Goal: Task Accomplishment & Management: Use online tool/utility

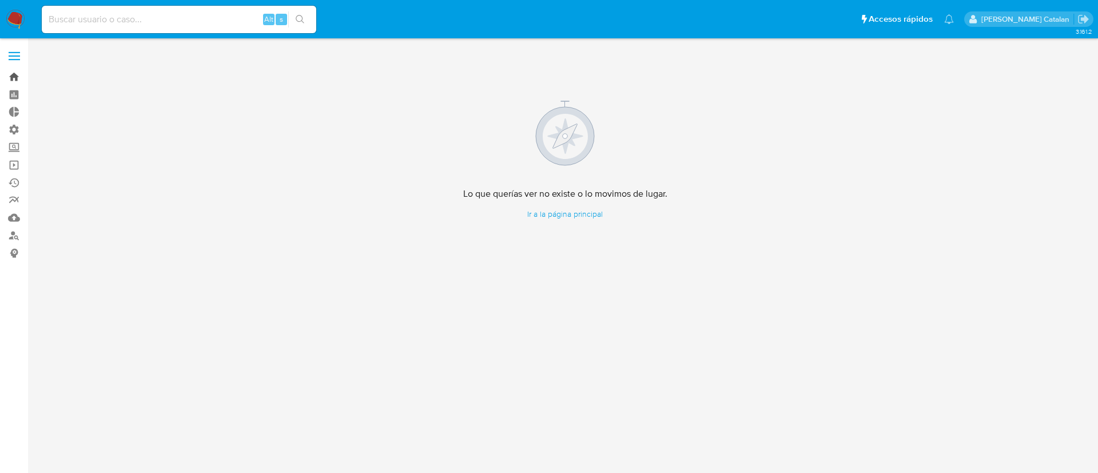
click at [16, 82] on link "Bandeja" at bounding box center [68, 77] width 136 height 18
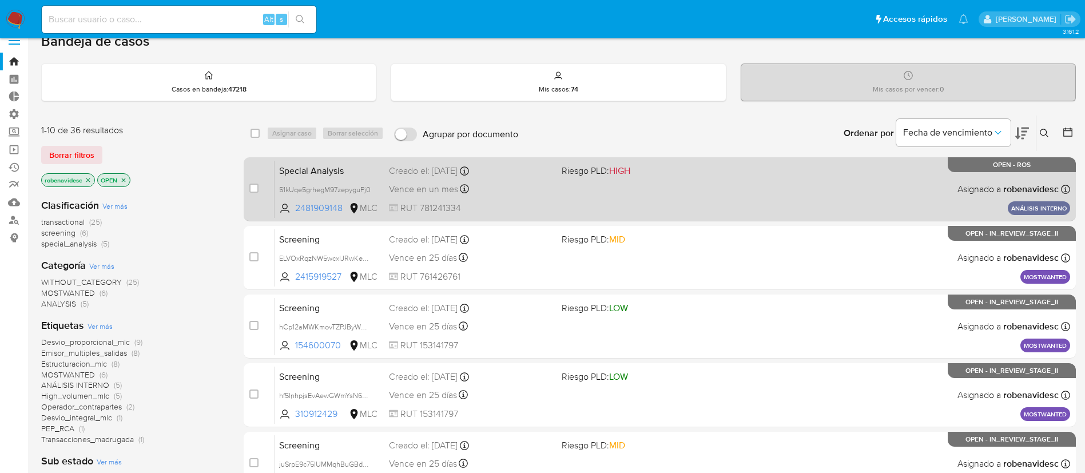
scroll to position [17, 0]
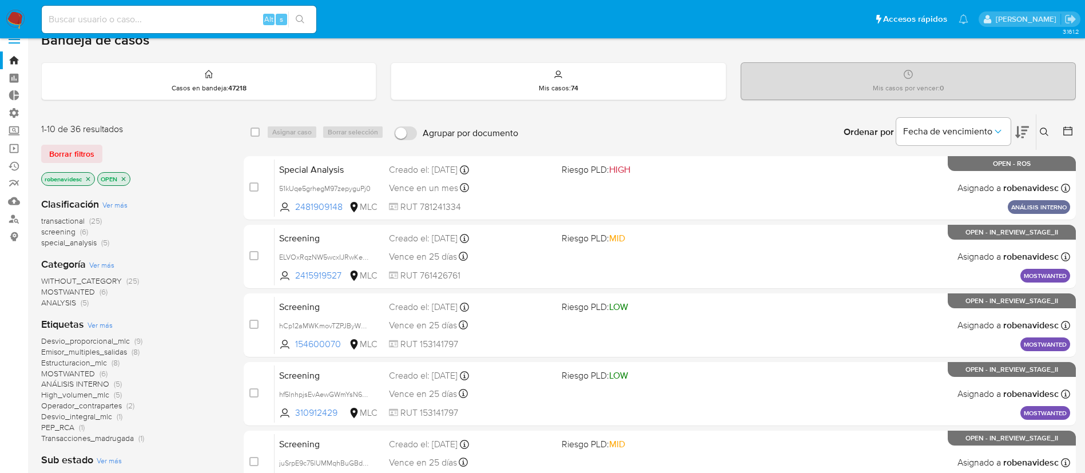
click at [1021, 134] on icon at bounding box center [1022, 132] width 14 height 12
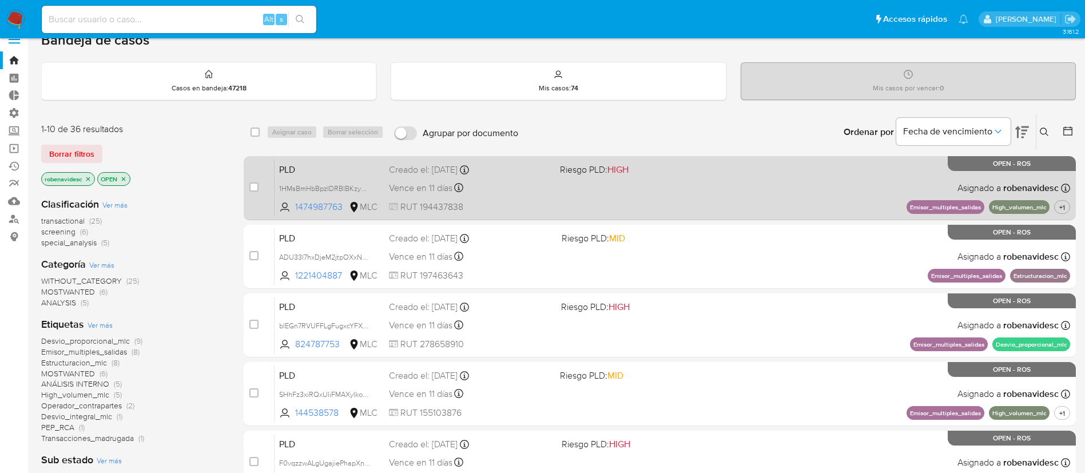
click at [885, 162] on div "PLD 1HMsBmHbBpzIDRBlBKzy4KsU 1474987763 MLC Riesgo PLD: HIGH Creado el: 12/07/2…" at bounding box center [671, 188] width 795 height 58
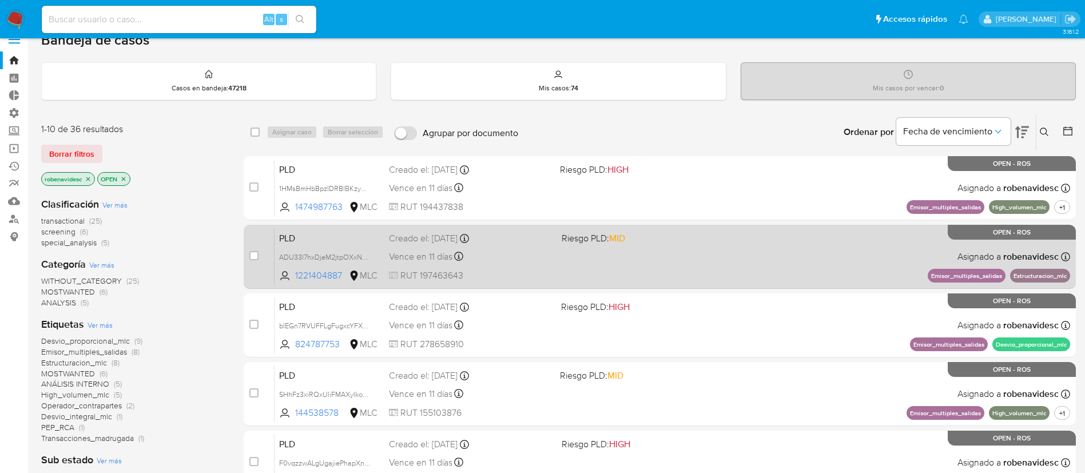
click at [747, 258] on div "PLD ADU33l7hxDjeM2jtpOXxN02H 1221404887 MLC Riesgo PLD: MID Creado el: 12/07/20…" at bounding box center [671, 257] width 795 height 58
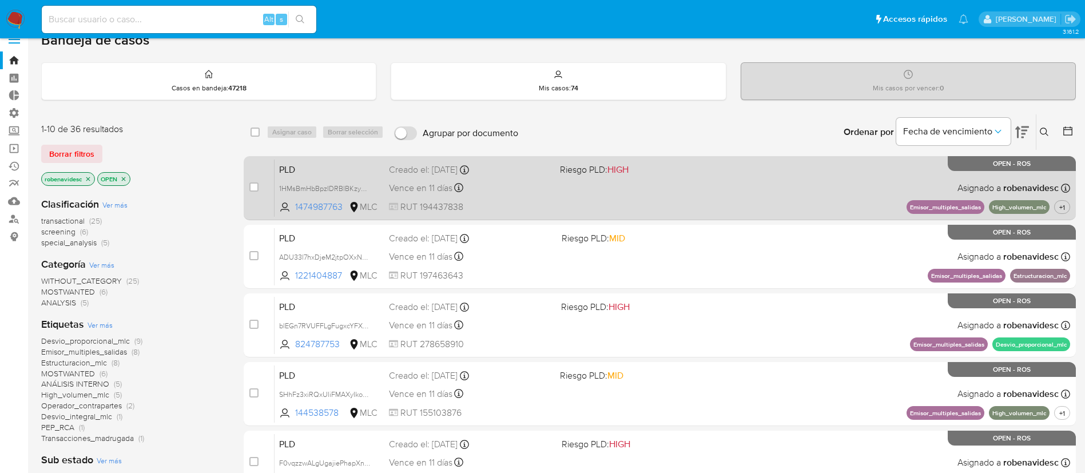
click at [624, 188] on span at bounding box center [641, 187] width 162 height 2
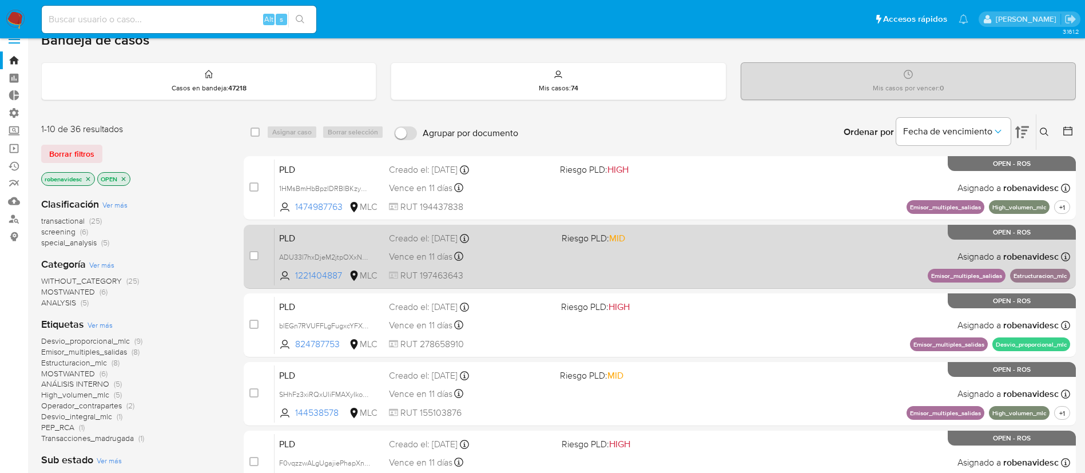
click at [560, 261] on div "PLD ADU33l7hxDjeM2jtpOXxN02H 1221404887 MLC Riesgo PLD: MID Creado el: 12/07/20…" at bounding box center [671, 257] width 795 height 58
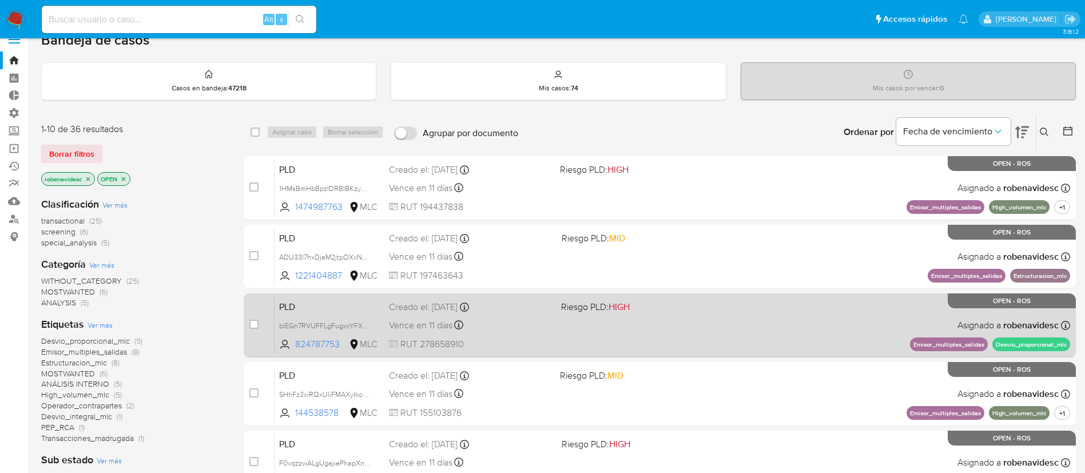
click at [535, 312] on div "Creado el: 12/07/2025 Creado el: 12/07/2025 15:06:50" at bounding box center [470, 307] width 163 height 13
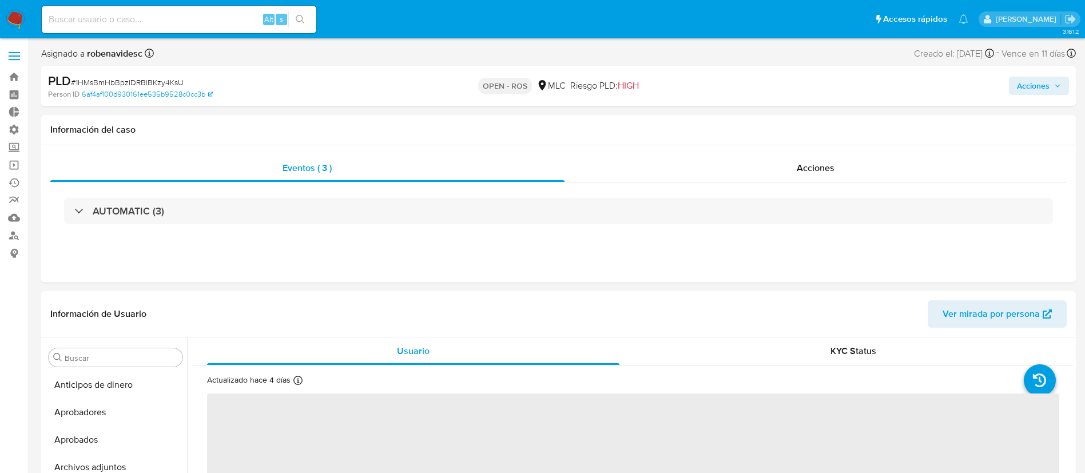
select select "10"
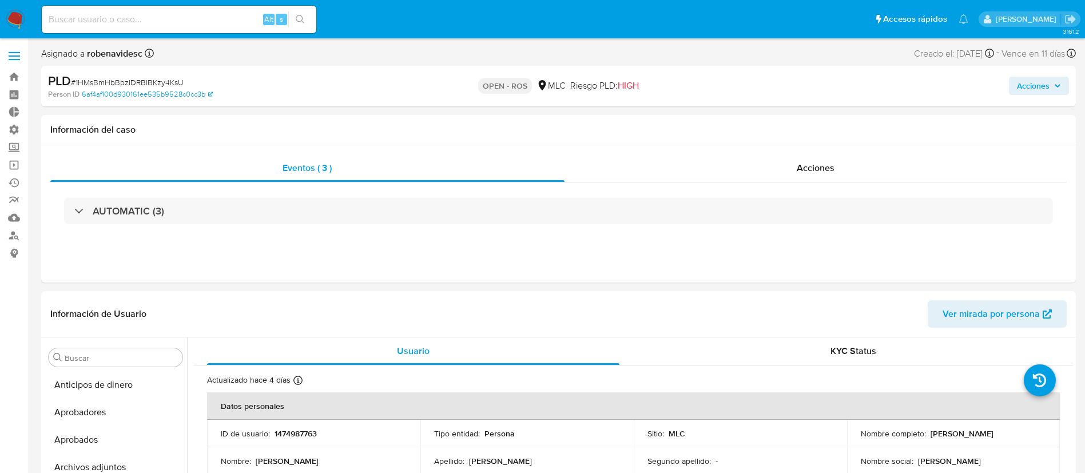
scroll to position [538, 0]
drag, startPoint x: 324, startPoint y: 432, endPoint x: 270, endPoint y: 436, distance: 53.9
click at [270, 436] on div "ID de usuario : 1474987763" at bounding box center [314, 433] width 186 height 10
copy div "1474987763"
click at [795, 156] on div "Acciones" at bounding box center [815, 167] width 503 height 27
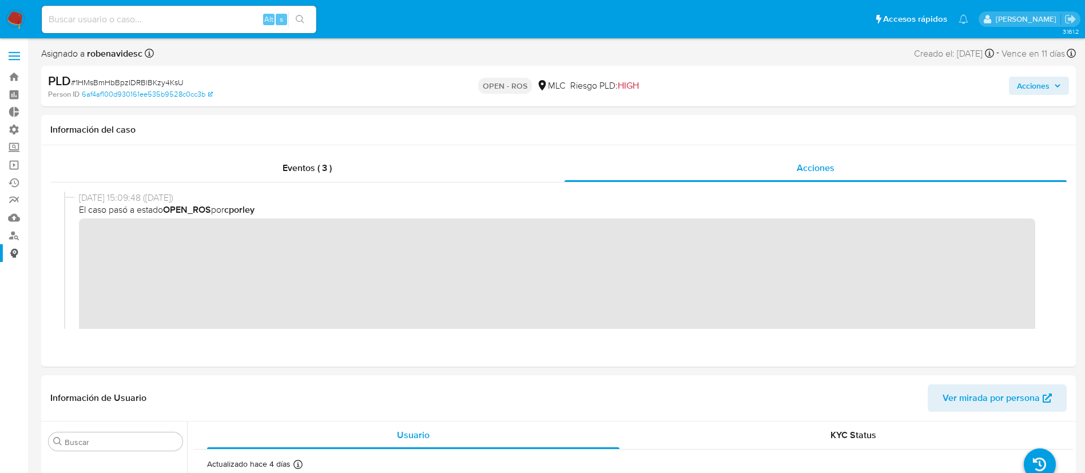
scroll to position [1, 0]
click at [66, 239] on div "24/09/2025 15:09:48 (hace 5 días) El caso pasó a estado OPEN_ROS por cporley" at bounding box center [558, 276] width 989 height 170
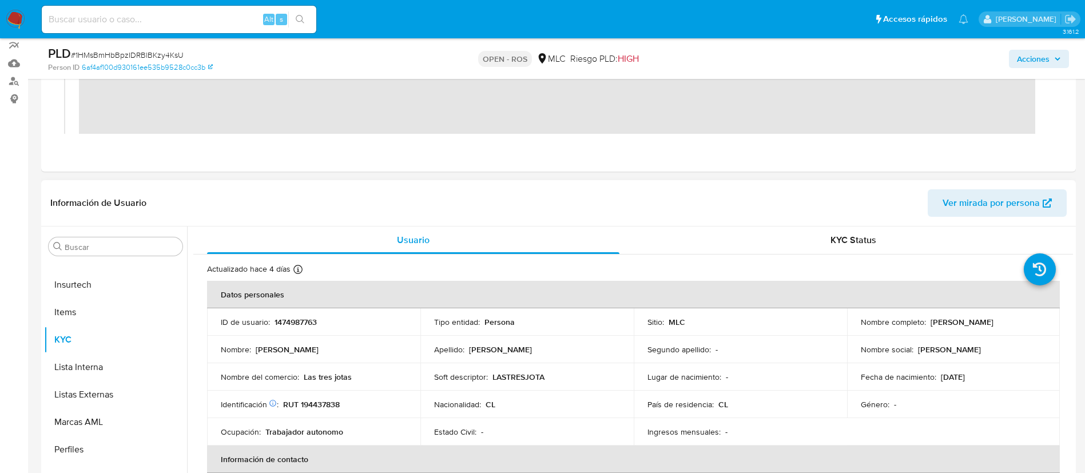
click at [661, 199] on header "Información de Usuario Ver mirada por persona" at bounding box center [558, 202] width 1016 height 27
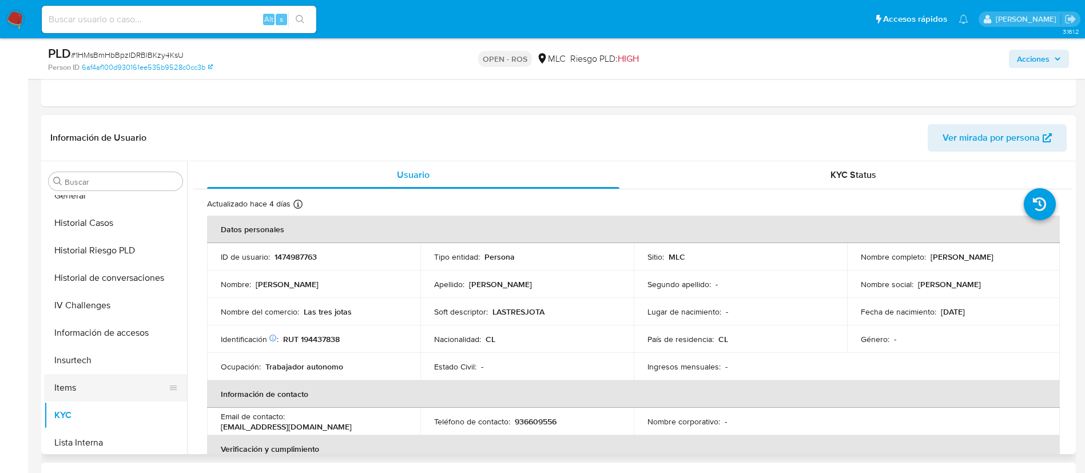
scroll to position [350, 0]
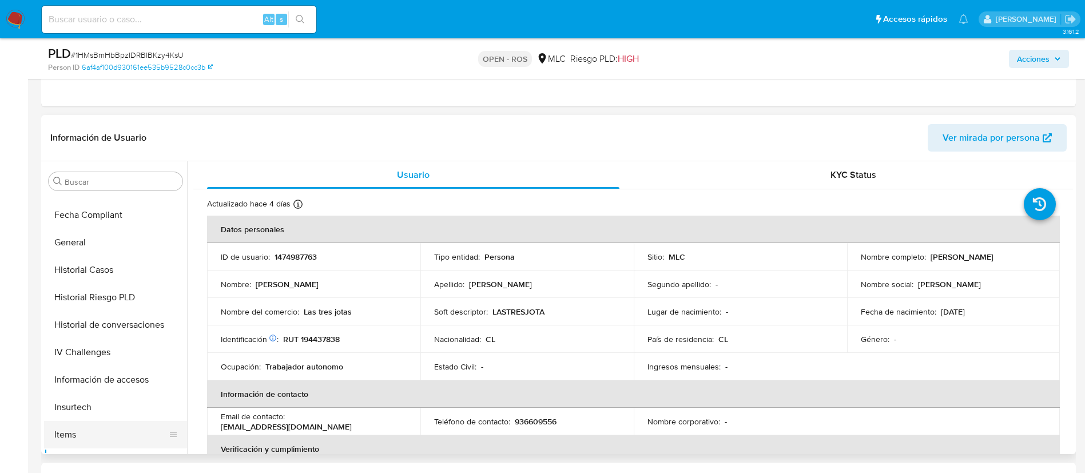
click at [111, 259] on button "Historial Casos" at bounding box center [115, 269] width 143 height 27
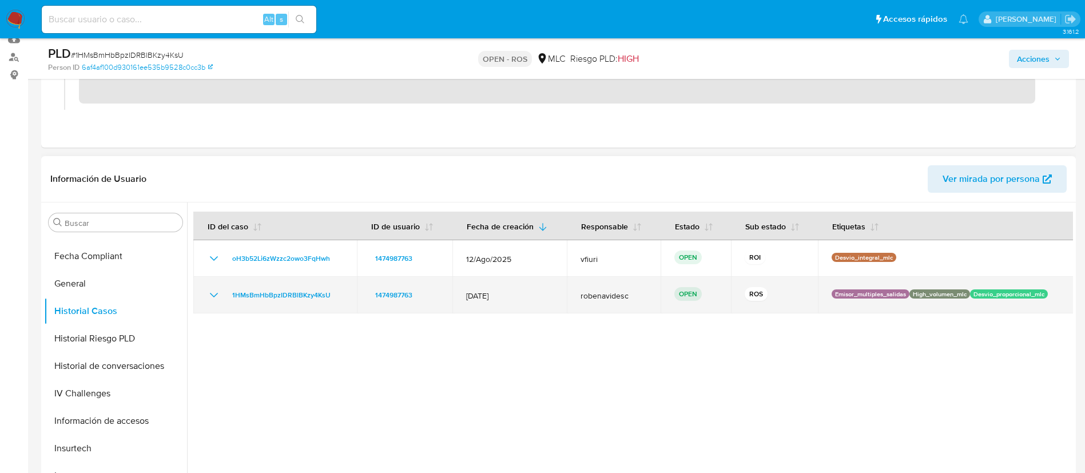
scroll to position [0, 0]
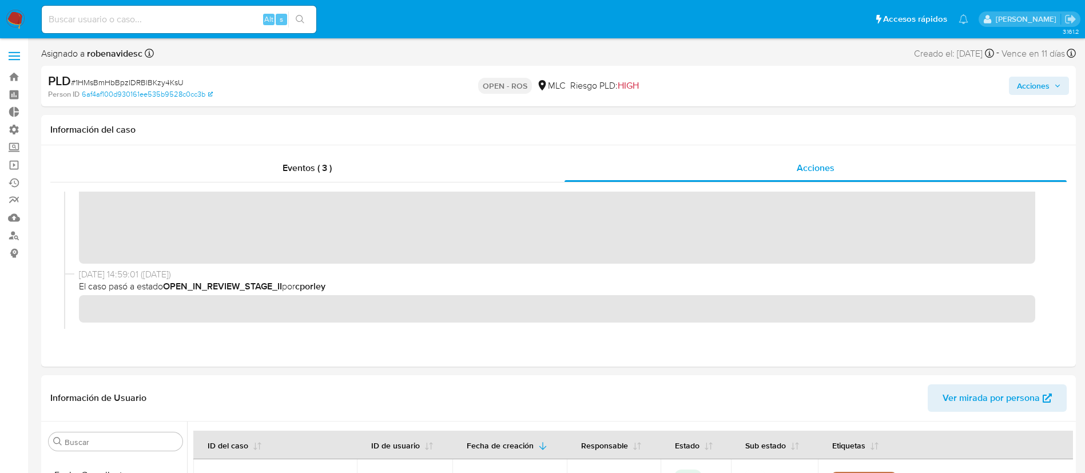
click at [1018, 92] on span "Acciones" at bounding box center [1033, 86] width 33 height 18
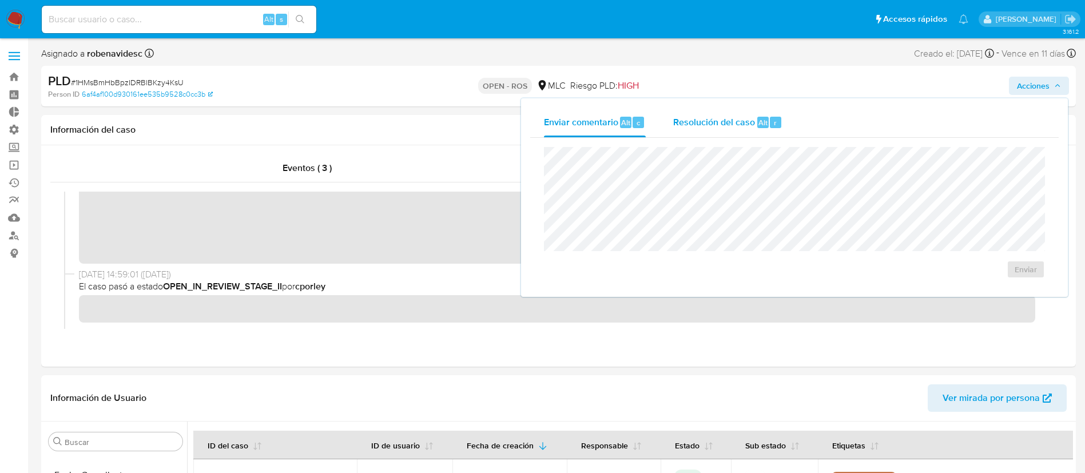
click at [744, 133] on div "Resolución del caso Alt r" at bounding box center [727, 122] width 109 height 30
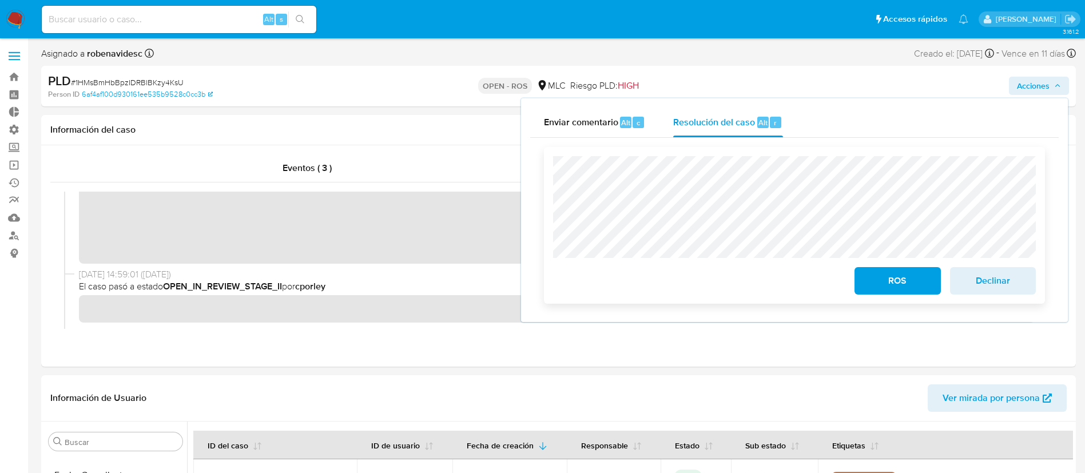
click at [544, 178] on div "ROS Declinar" at bounding box center [794, 225] width 501 height 157
click at [899, 274] on span "ROS" at bounding box center [897, 280] width 56 height 25
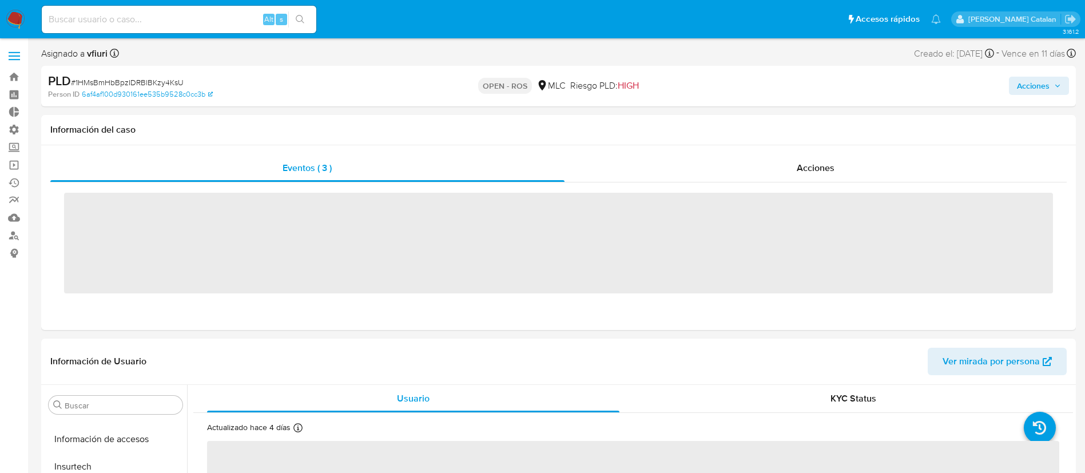
scroll to position [538, 0]
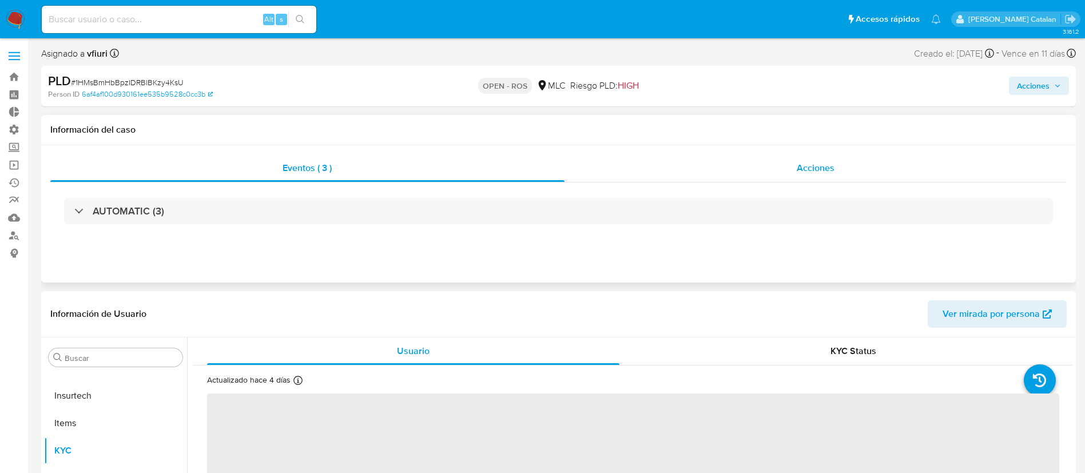
click at [766, 166] on div "Acciones" at bounding box center [815, 167] width 503 height 27
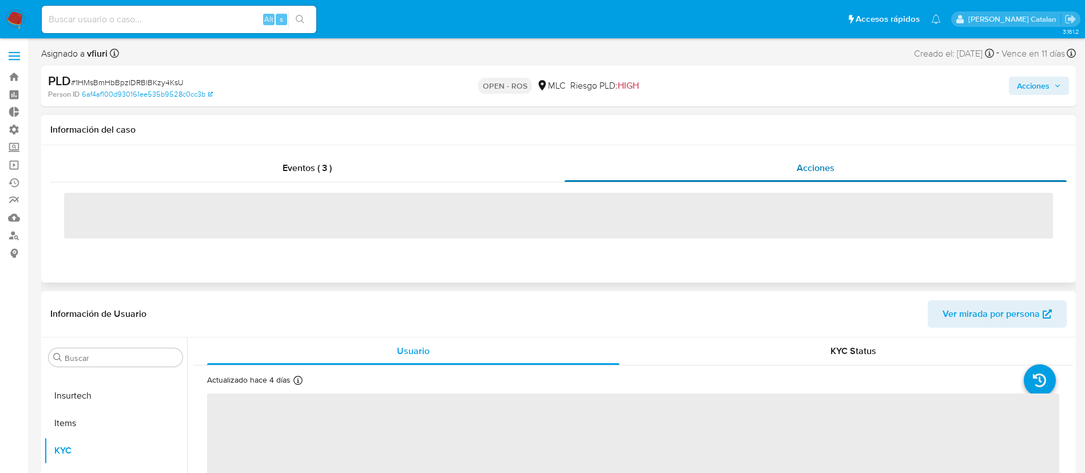
select select "10"
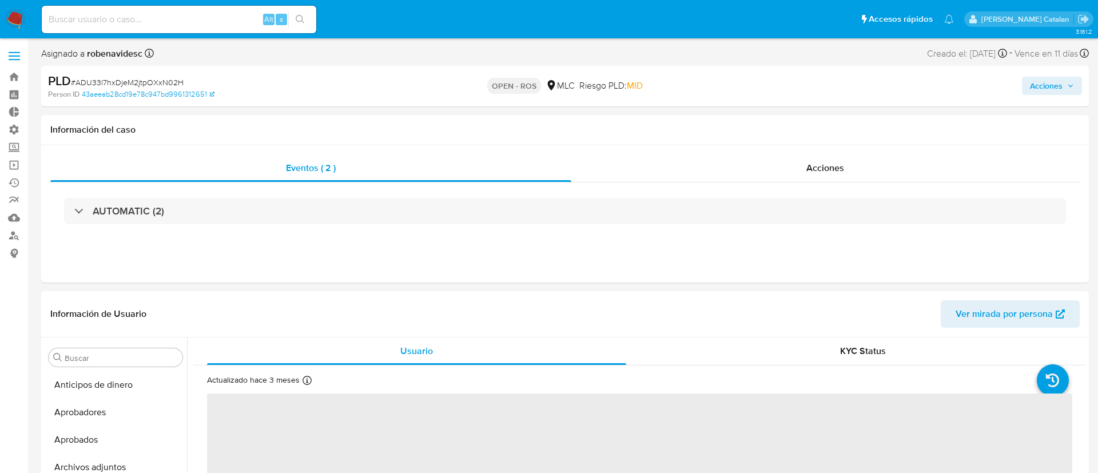
select select "10"
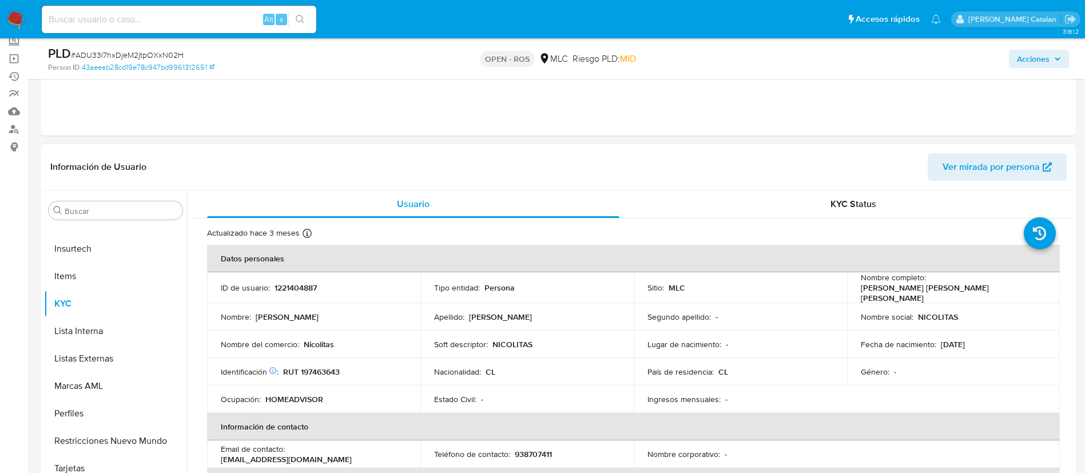
scroll to position [110, 0]
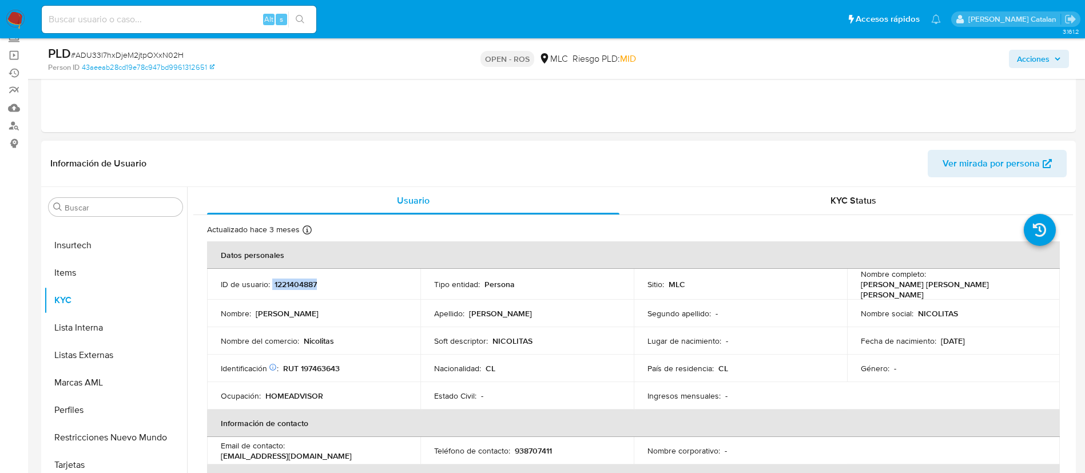
drag, startPoint x: 364, startPoint y: 281, endPoint x: 272, endPoint y: 282, distance: 92.6
click at [272, 282] on div "ID de usuario : 1221404887" at bounding box center [314, 284] width 186 height 10
copy div "1221404887"
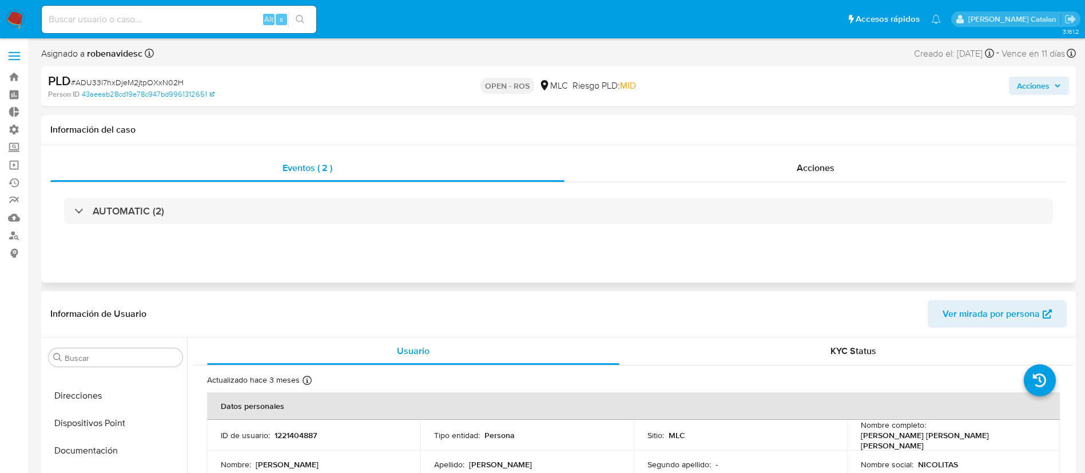
drag, startPoint x: 799, startPoint y: 142, endPoint x: 814, endPoint y: 185, distance: 45.9
click at [814, 185] on div "Información del caso Eventos ( 2 ) Acciones AUTOMATIC (2)" at bounding box center [558, 199] width 1034 height 168
click at [814, 185] on div "AUTOMATIC (2)" at bounding box center [558, 210] width 1016 height 57
click at [824, 158] on div "Acciones" at bounding box center [815, 167] width 502 height 27
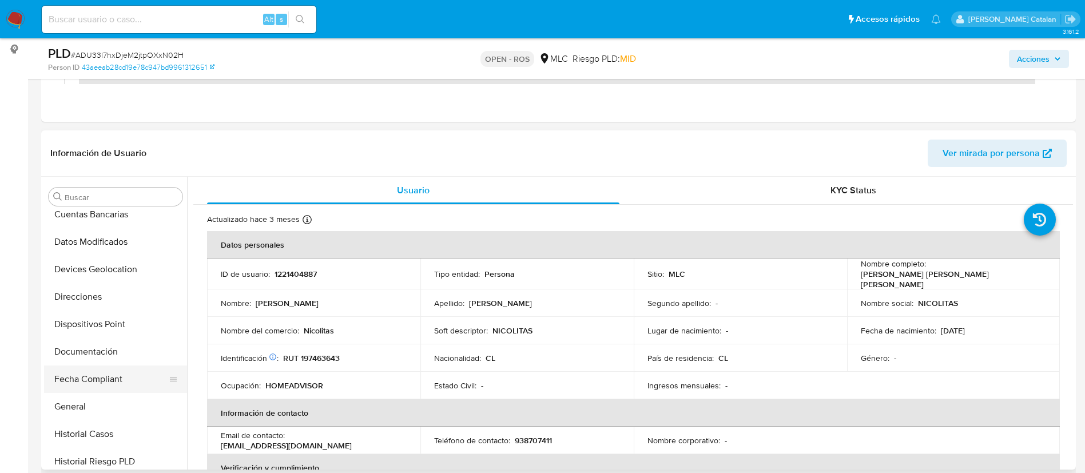
scroll to position [193, 0]
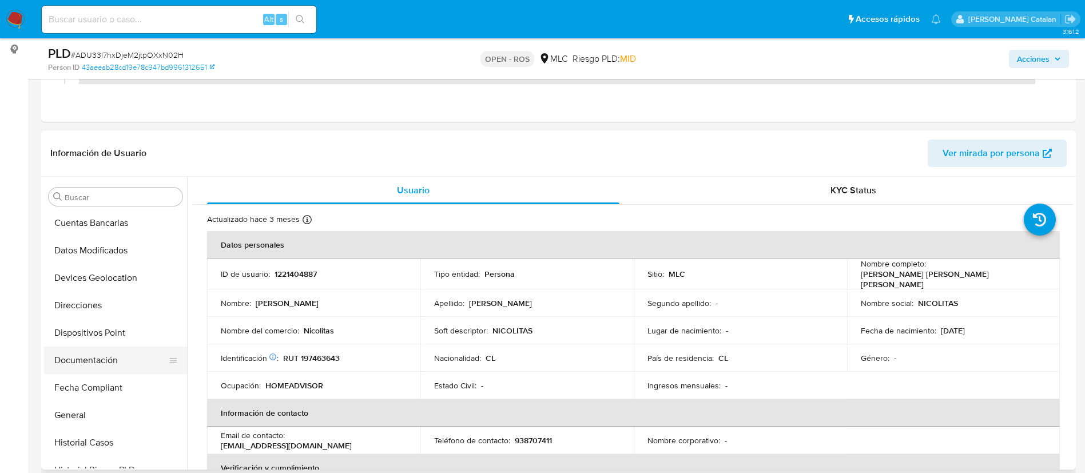
click at [85, 369] on button "Documentación" at bounding box center [111, 359] width 134 height 27
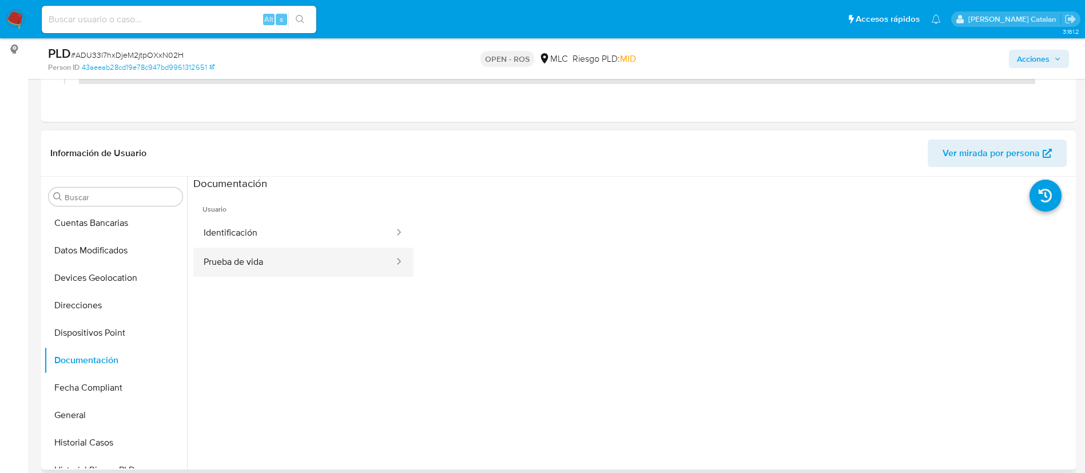
click at [273, 248] on button "Prueba de vida" at bounding box center [294, 262] width 202 height 29
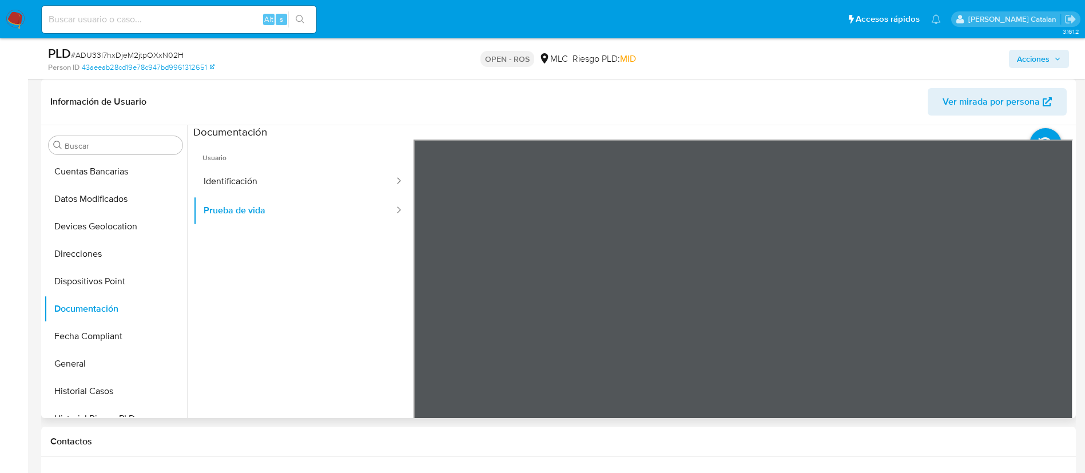
scroll to position [277, 0]
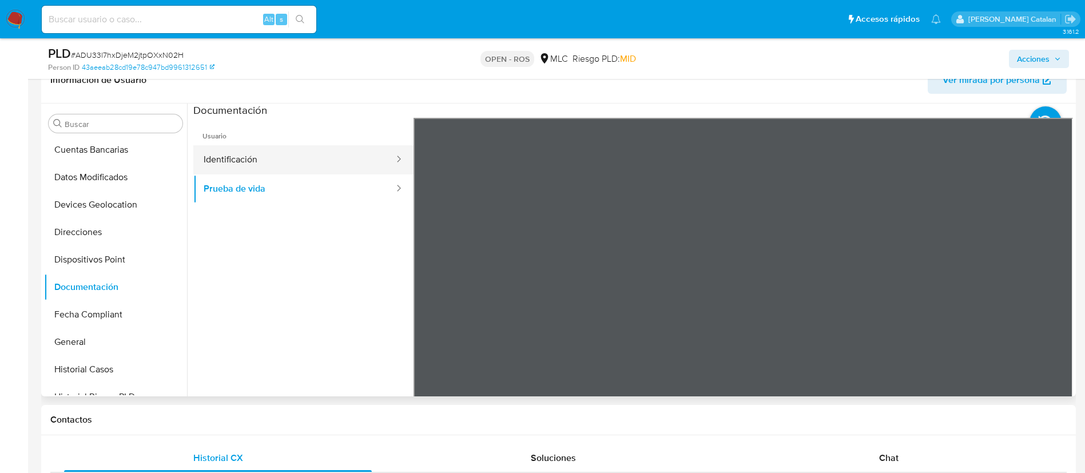
click at [292, 170] on button "Identificación" at bounding box center [294, 159] width 202 height 29
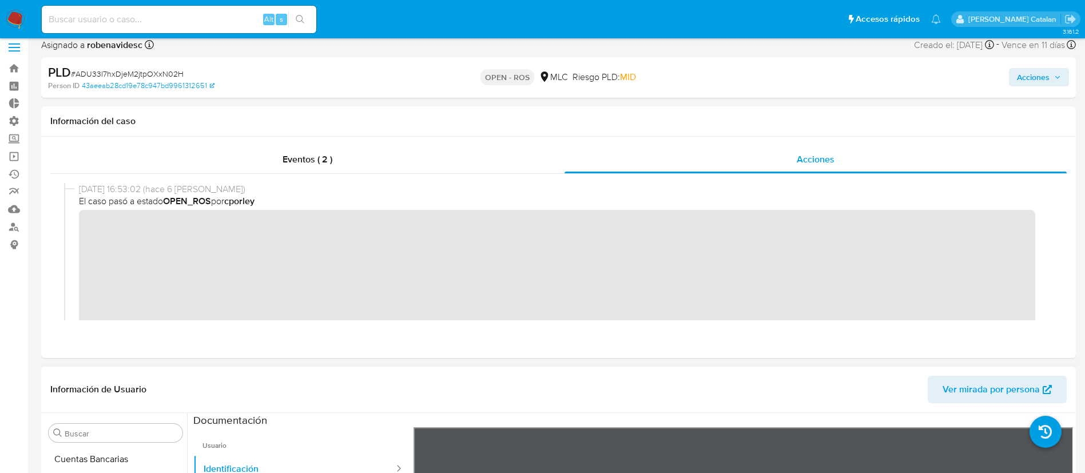
scroll to position [0, 0]
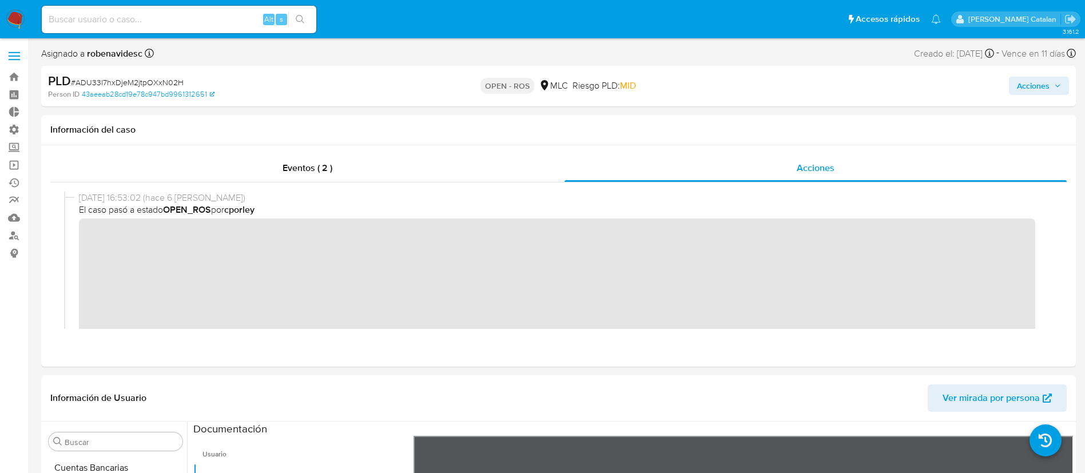
click at [1030, 86] on span "Acciones" at bounding box center [1033, 86] width 33 height 18
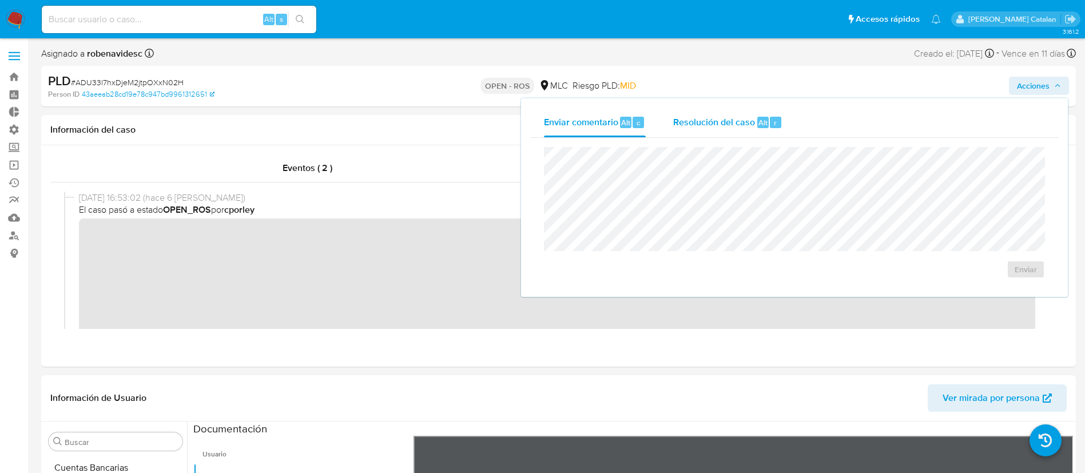
click at [702, 130] on div "Resolución del caso Alt r" at bounding box center [727, 122] width 109 height 30
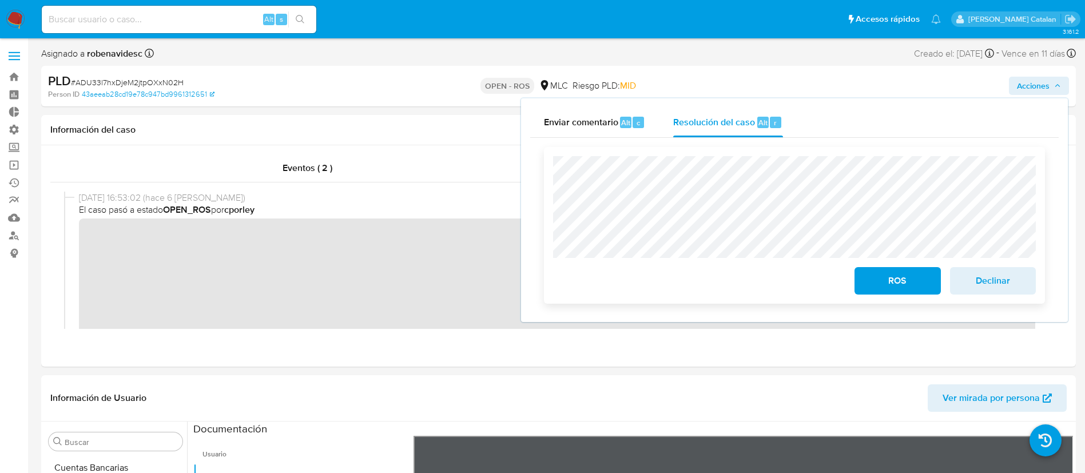
click at [871, 290] on span "ROS" at bounding box center [897, 280] width 56 height 25
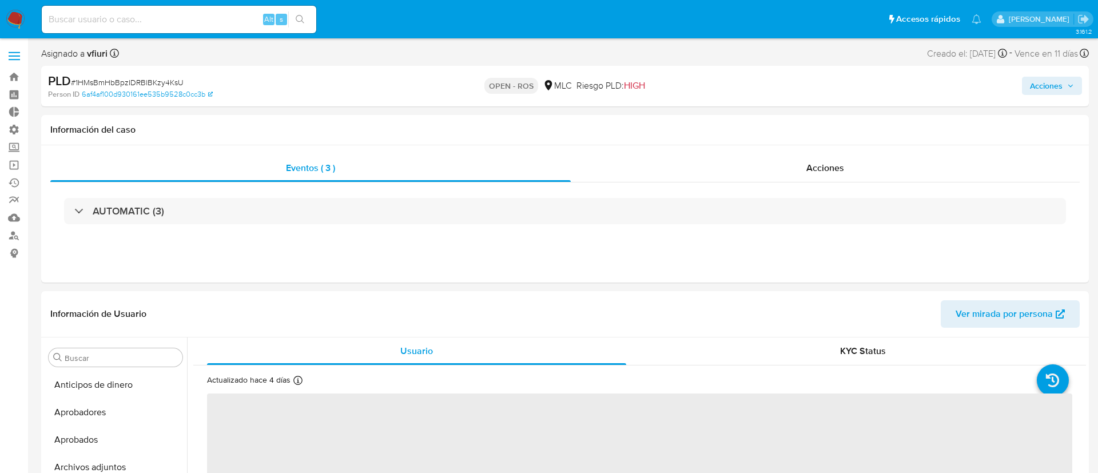
select select "10"
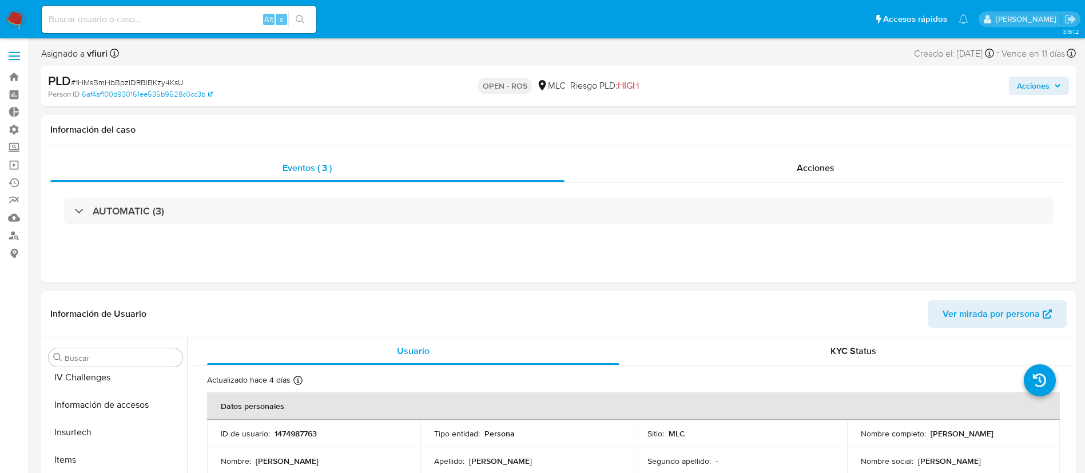
scroll to position [538, 0]
click at [811, 172] on span "Acciones" at bounding box center [815, 167] width 38 height 13
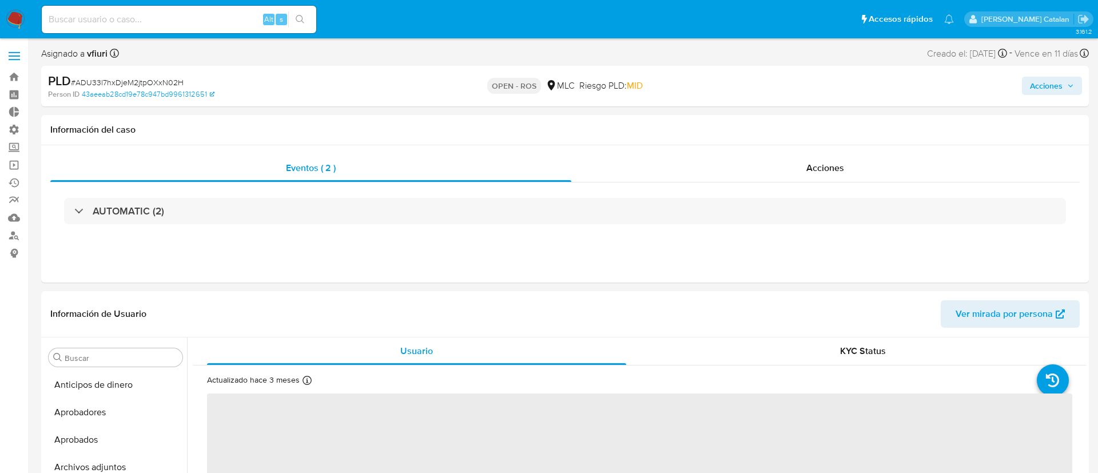
select select "10"
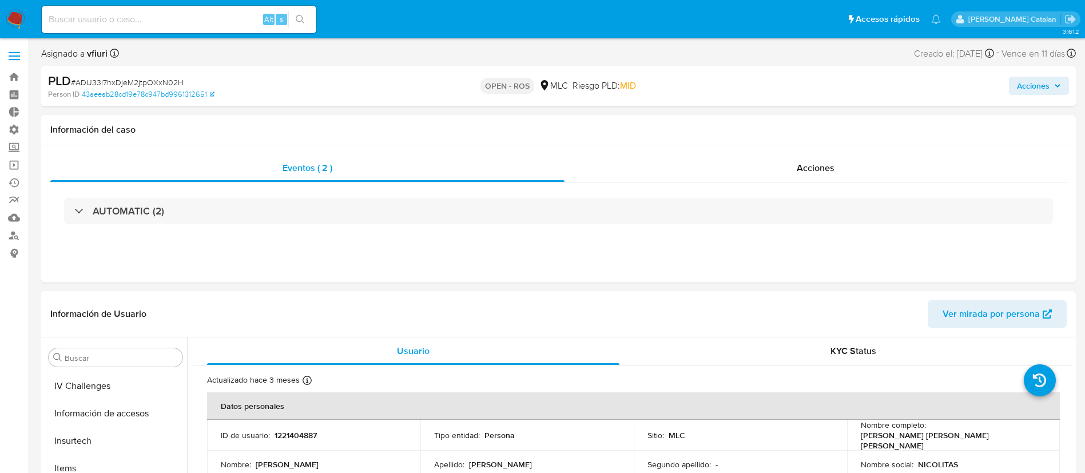
scroll to position [538, 0]
click at [780, 158] on div "Acciones" at bounding box center [815, 167] width 502 height 27
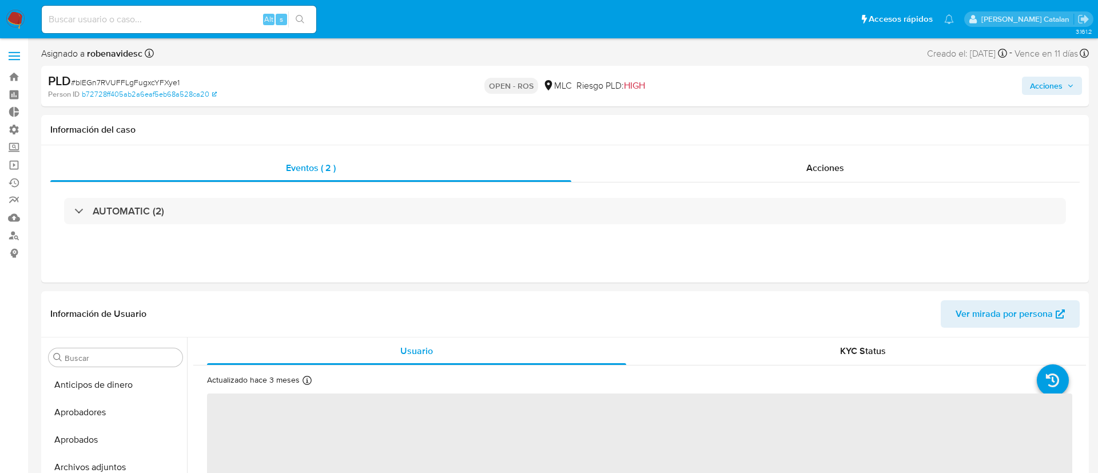
select select "10"
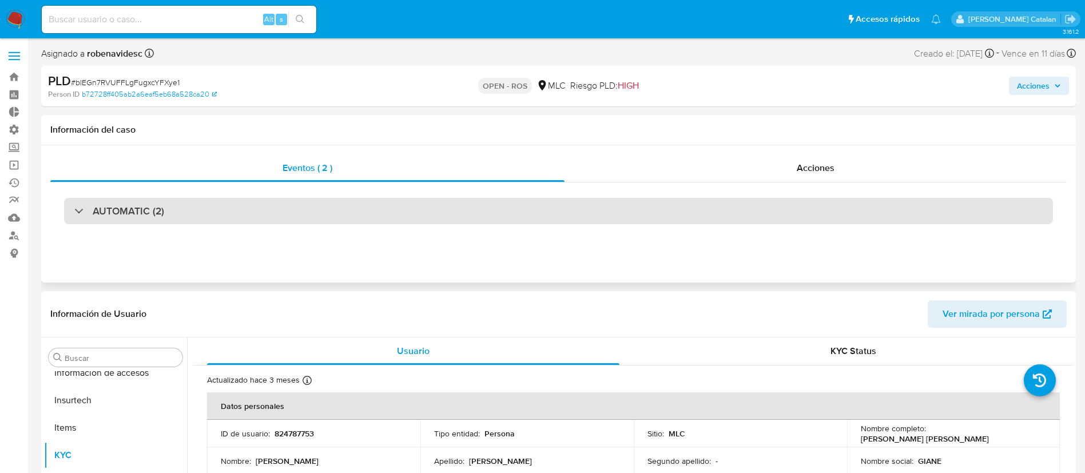
scroll to position [538, 0]
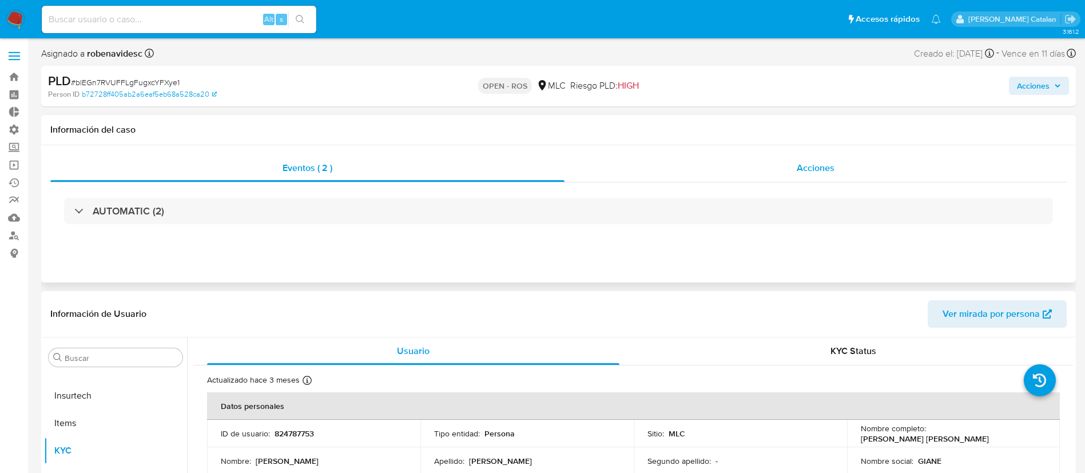
click at [827, 160] on div "Acciones" at bounding box center [815, 167] width 502 height 27
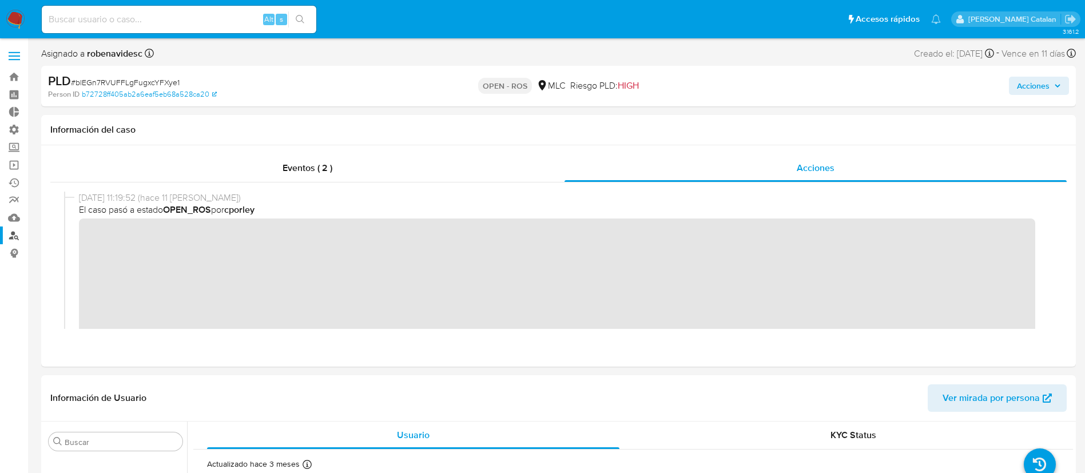
scroll to position [1, 0]
click at [74, 238] on div "[DATE] 11:19:52 (hace 11 [PERSON_NAME]) El caso pasó a estado OPEN_ROS por cpor…" at bounding box center [558, 299] width 989 height 217
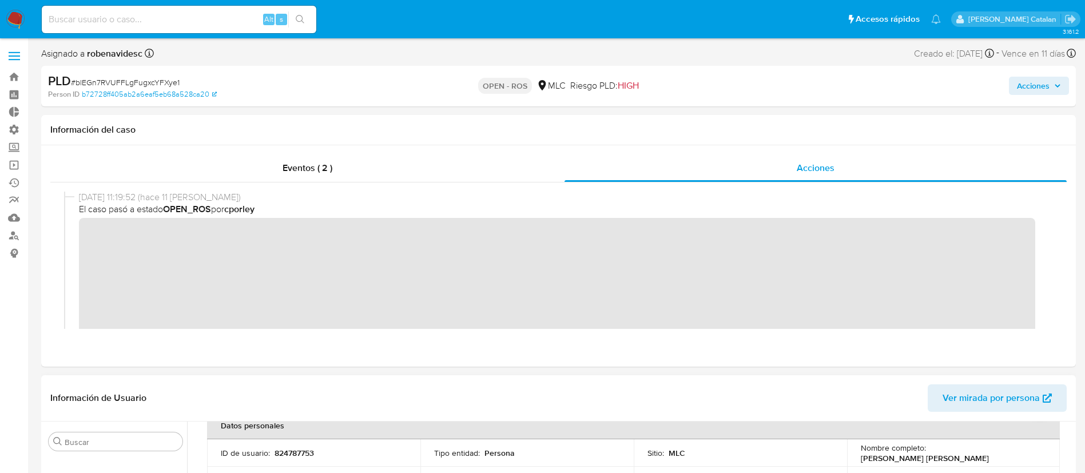
scroll to position [71, 0]
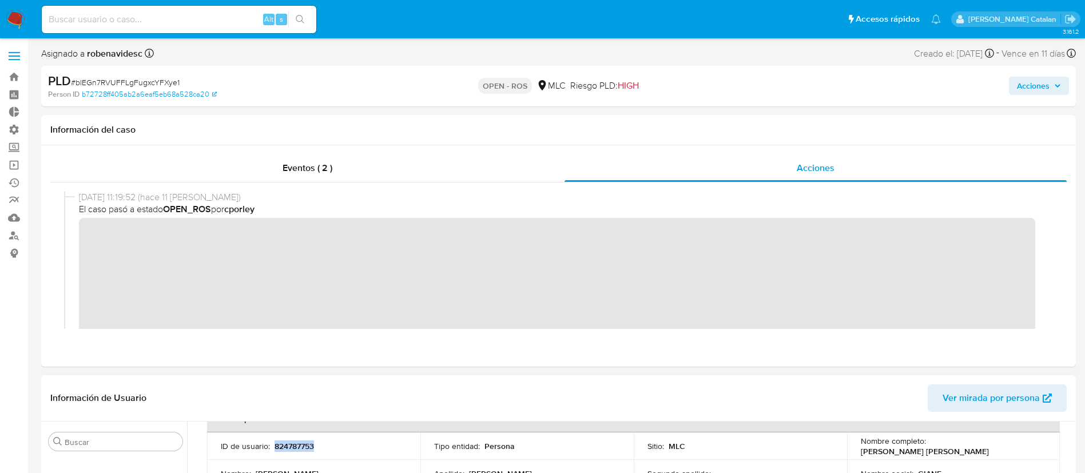
drag, startPoint x: 334, startPoint y: 448, endPoint x: 275, endPoint y: 449, distance: 58.9
click at [275, 449] on div "ID de usuario : 824787753" at bounding box center [314, 446] width 186 height 10
copy p "824787753"
click at [1009, 89] on button "Acciones" at bounding box center [1039, 86] width 60 height 18
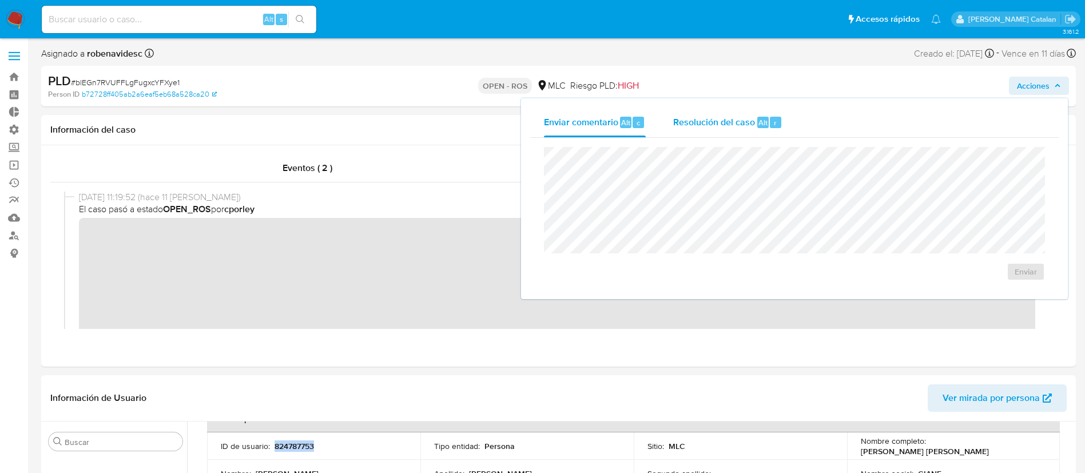
click at [740, 130] on div "Resolución del caso Alt r" at bounding box center [727, 122] width 109 height 30
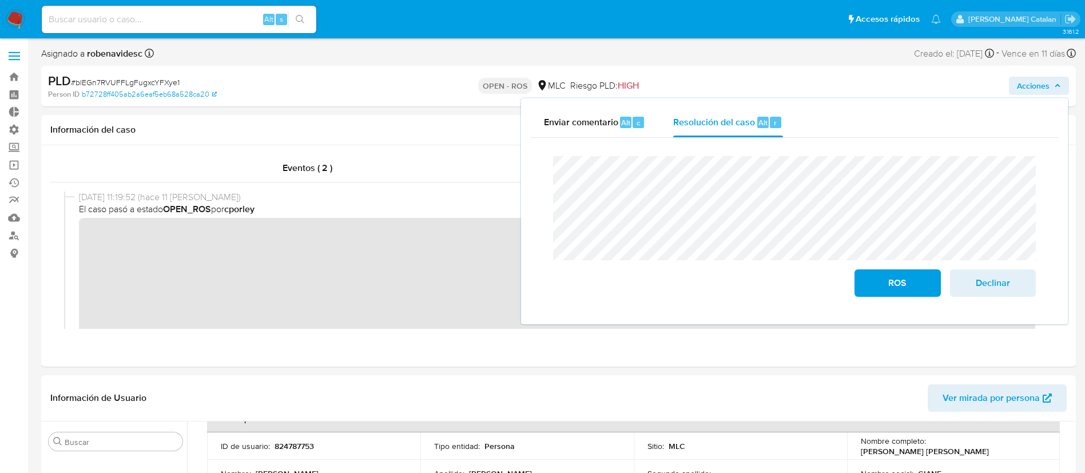
click at [538, 193] on div "Cierre de caso ROS Declinar" at bounding box center [794, 226] width 528 height 177
click at [872, 281] on span "ROS" at bounding box center [897, 282] width 56 height 25
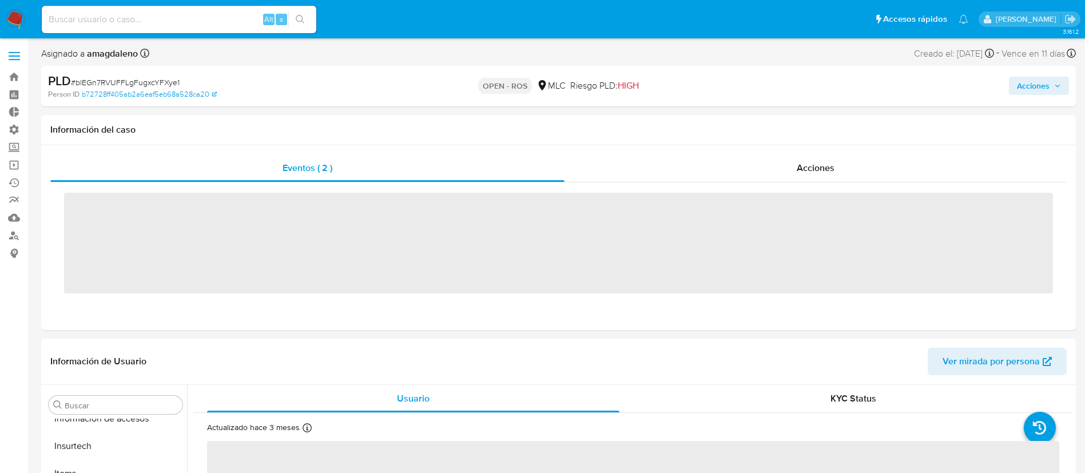
scroll to position [538, 0]
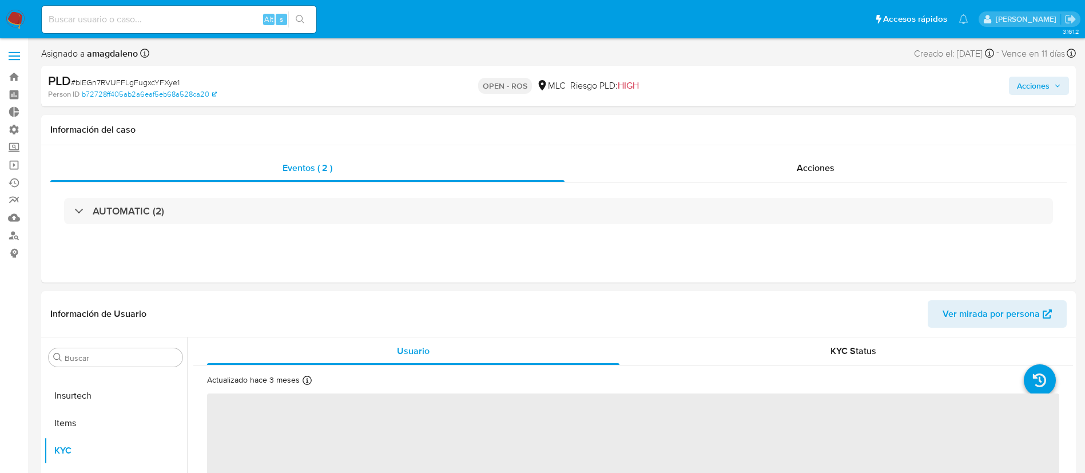
select select "10"
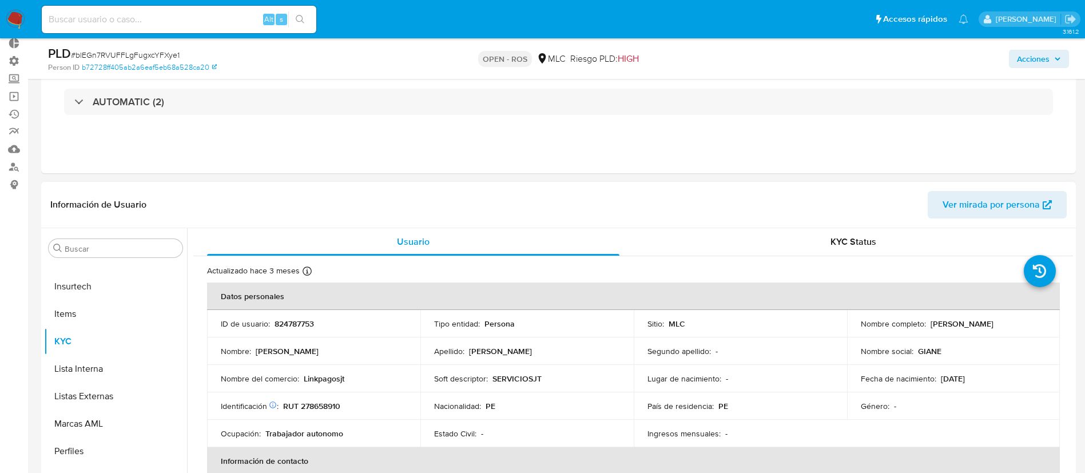
scroll to position [0, 0]
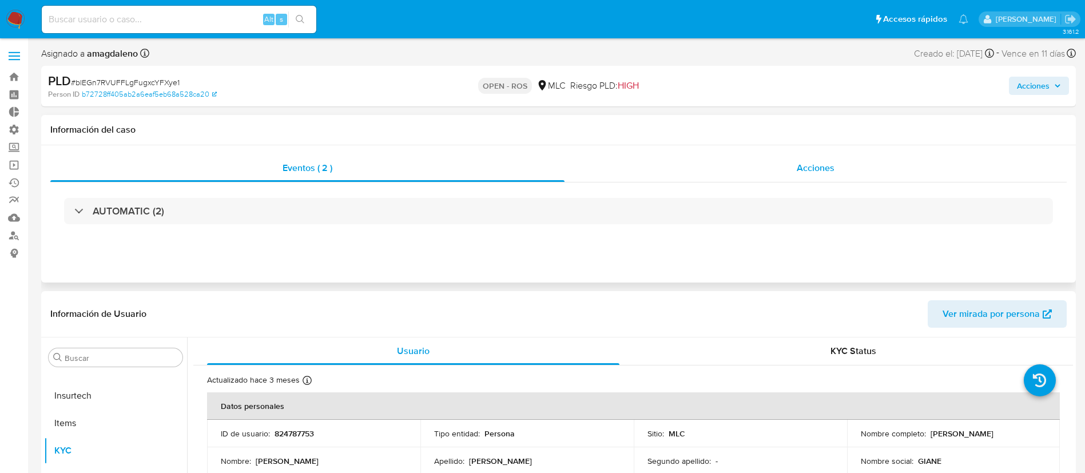
click at [824, 162] on span "Acciones" at bounding box center [815, 167] width 38 height 13
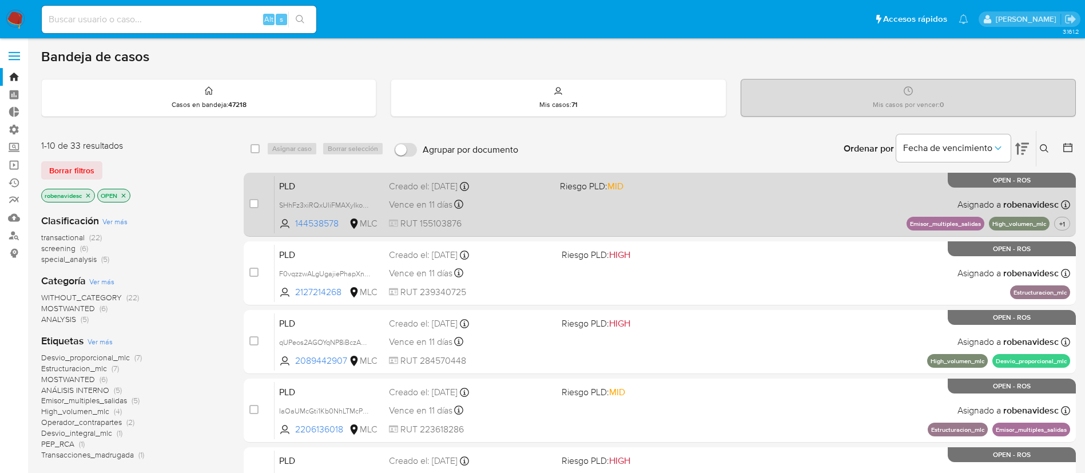
click at [711, 199] on div "PLD SHhFz3xiRQxUliFMAXyIkoXp 144538578 MLC Riesgo PLD: MID Creado el: 12/07/202…" at bounding box center [671, 205] width 795 height 58
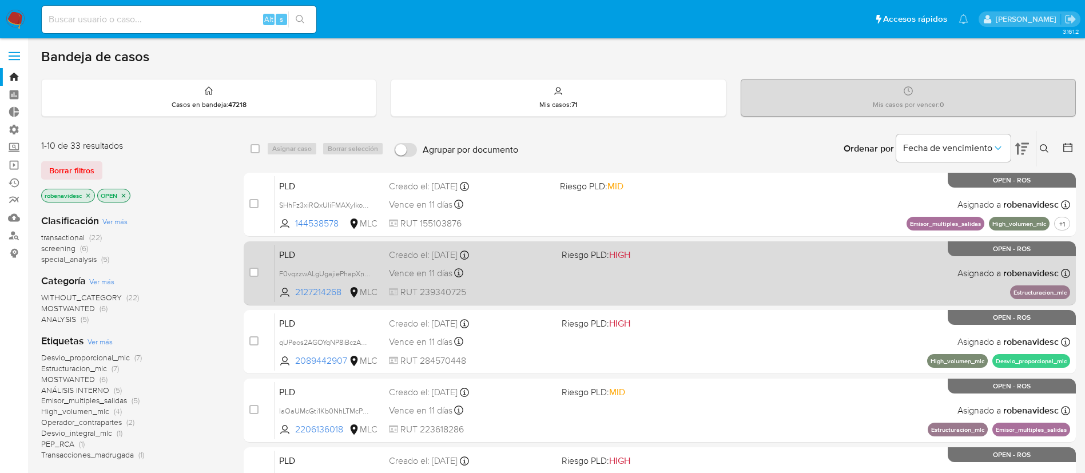
click at [659, 272] on span at bounding box center [643, 273] width 164 height 2
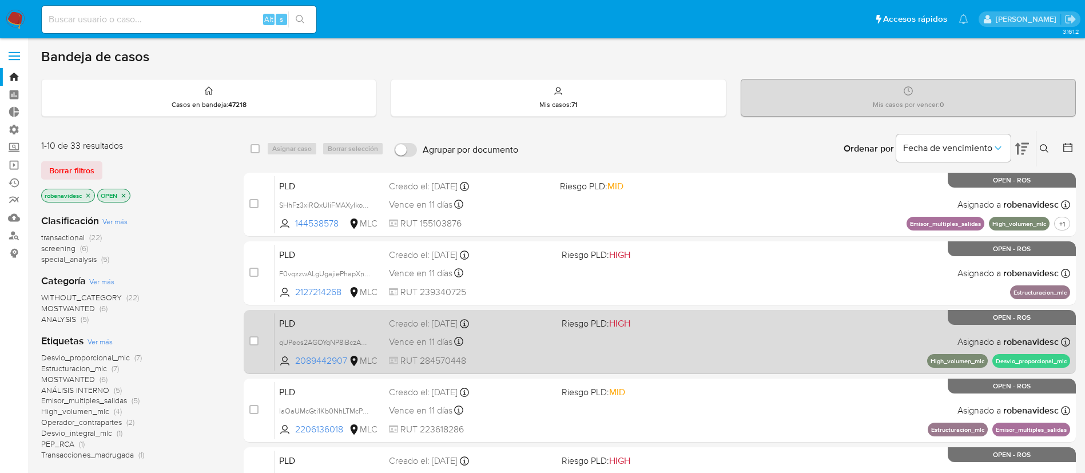
click at [620, 331] on div "PLD qUPeos2AGOYqNP8iBczA0V7N 2089442907 MLC Riesgo PLD: HIGH Creado el: 12/07/2…" at bounding box center [671, 342] width 795 height 58
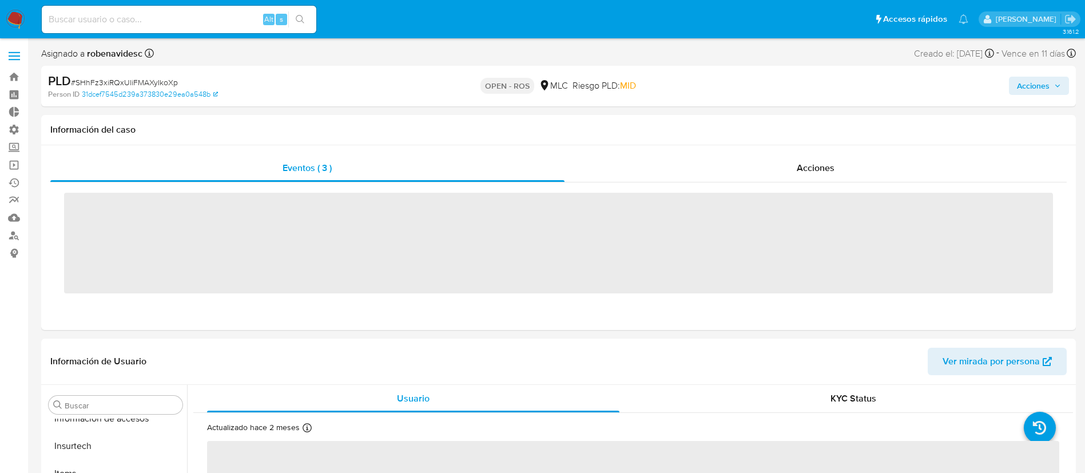
scroll to position [538, 0]
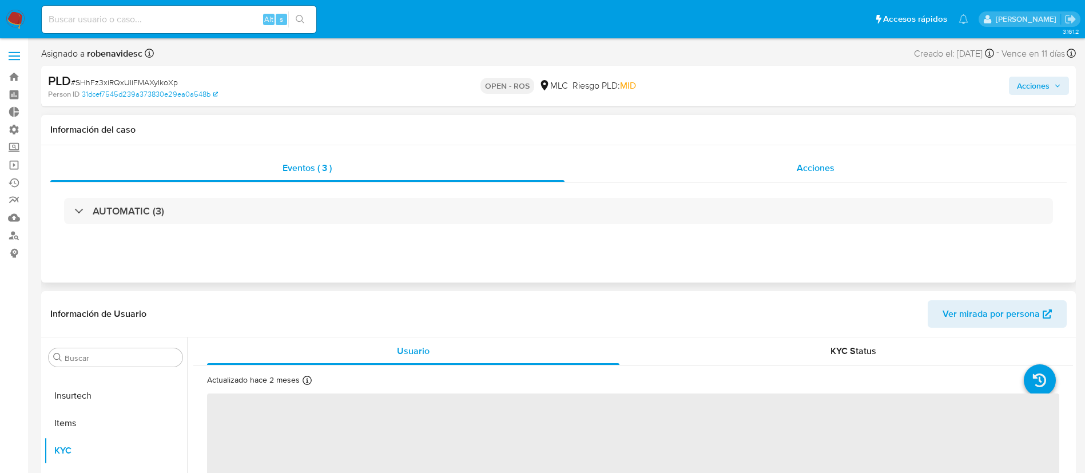
click at [779, 162] on div "Acciones" at bounding box center [815, 167] width 503 height 27
select select "10"
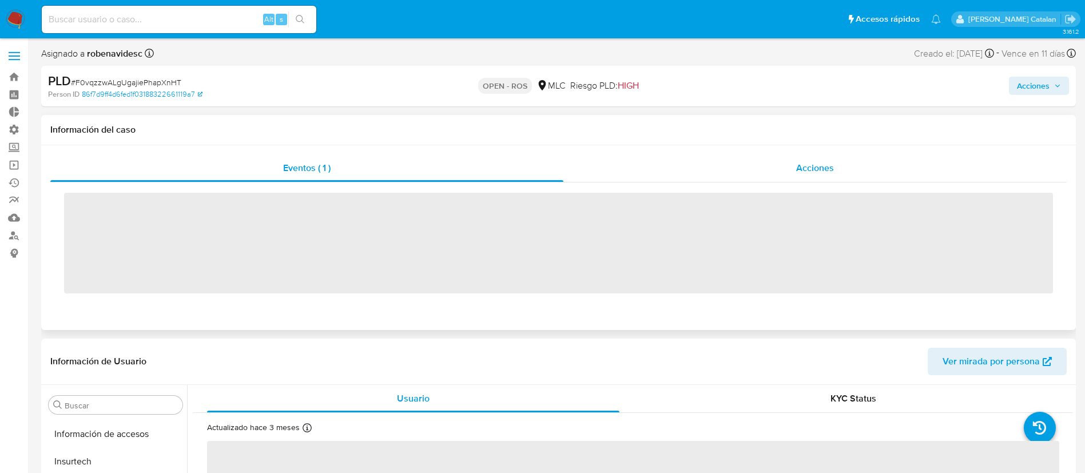
scroll to position [538, 0]
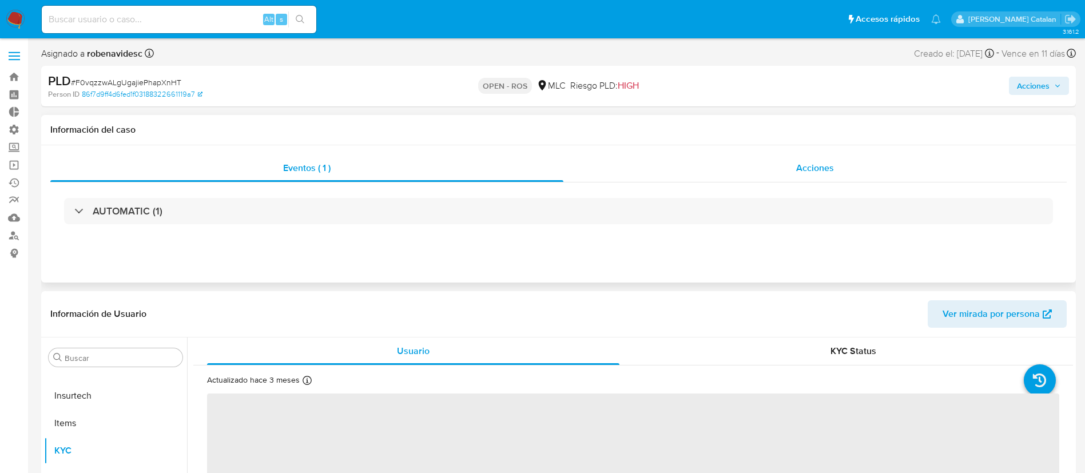
click at [780, 168] on div "Acciones" at bounding box center [814, 167] width 503 height 27
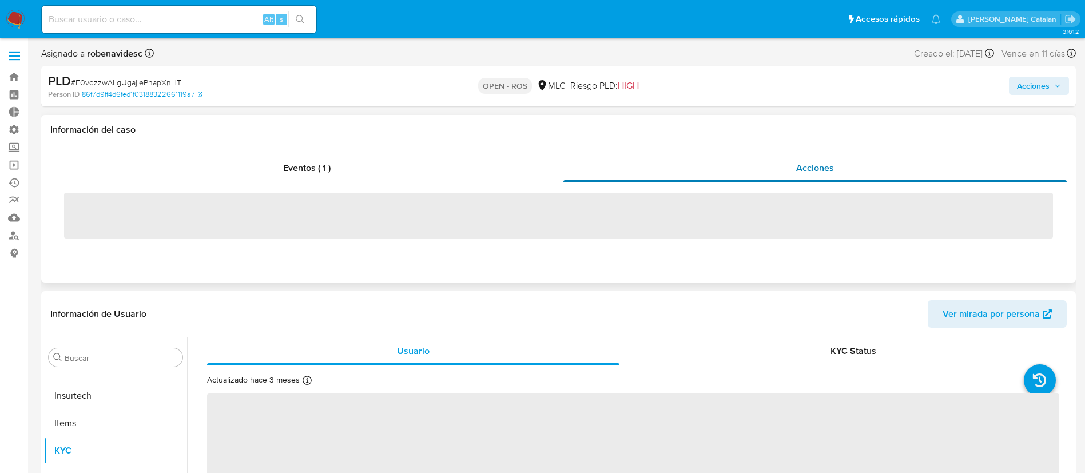
select select "10"
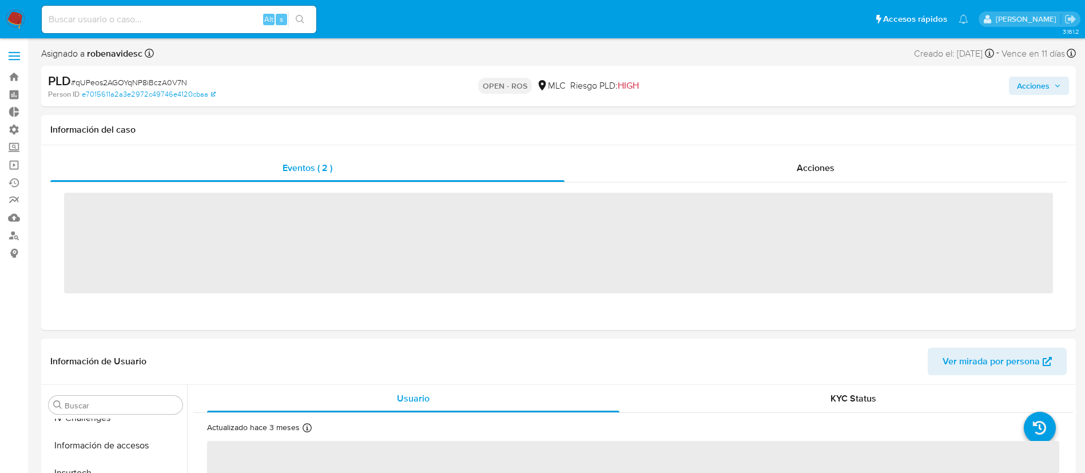
scroll to position [538, 0]
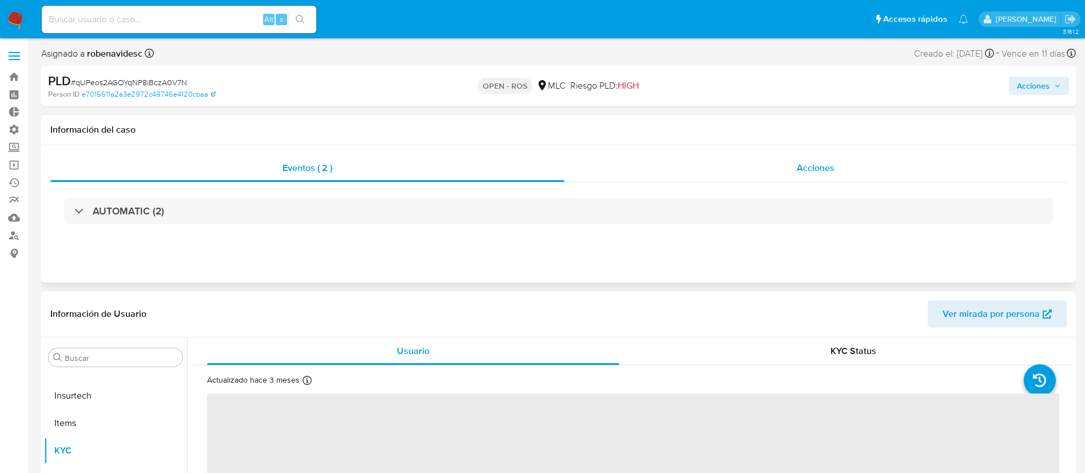
click at [786, 170] on div "Acciones" at bounding box center [815, 167] width 502 height 27
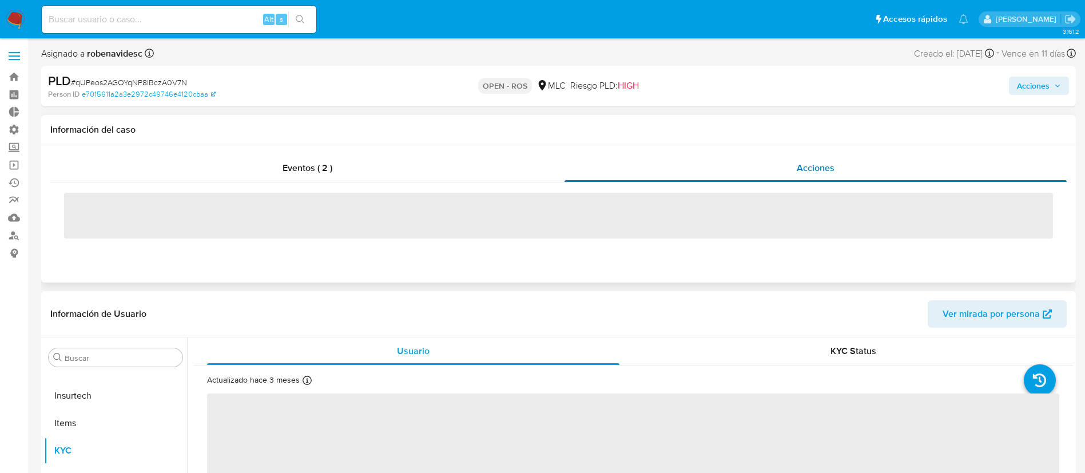
select select "10"
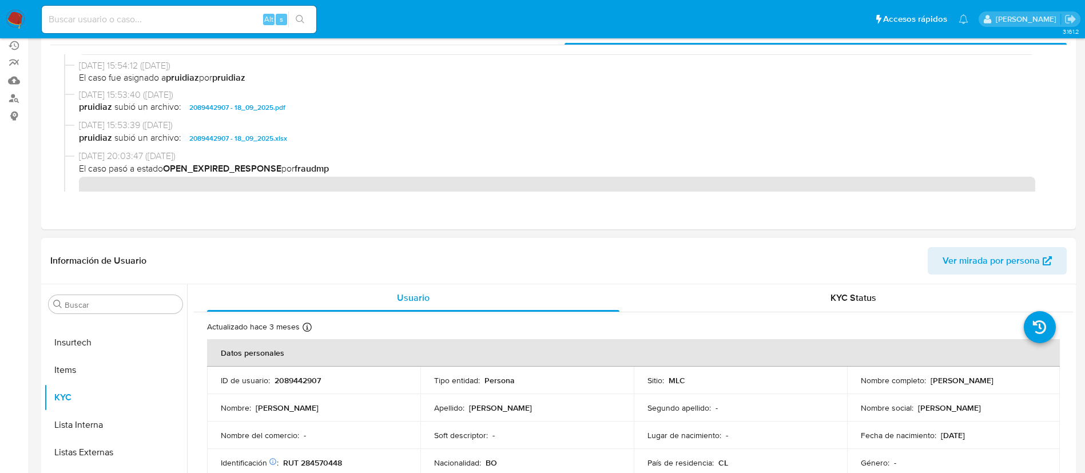
scroll to position [148, 0]
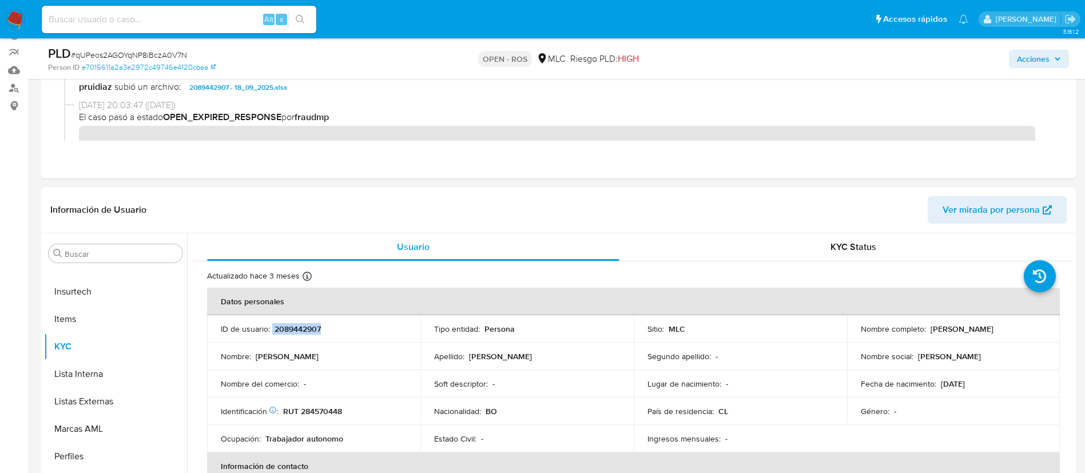
drag, startPoint x: 340, startPoint y: 328, endPoint x: 271, endPoint y: 328, distance: 69.2
click at [271, 328] on div "ID de usuario : 2089442907" at bounding box center [314, 329] width 186 height 10
copy div "2089442907"
click at [1022, 64] on span "Acciones" at bounding box center [1033, 59] width 33 height 18
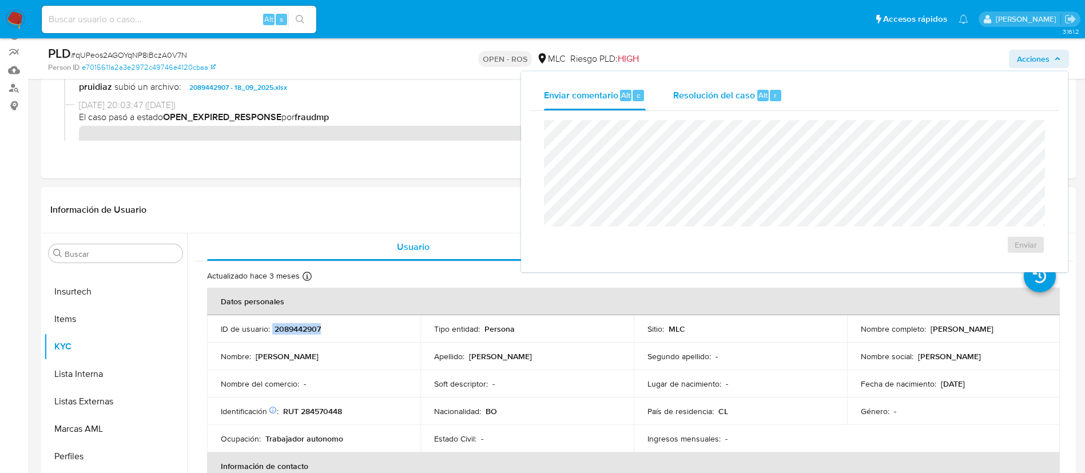
click at [733, 91] on span "Resolución del caso" at bounding box center [714, 94] width 82 height 13
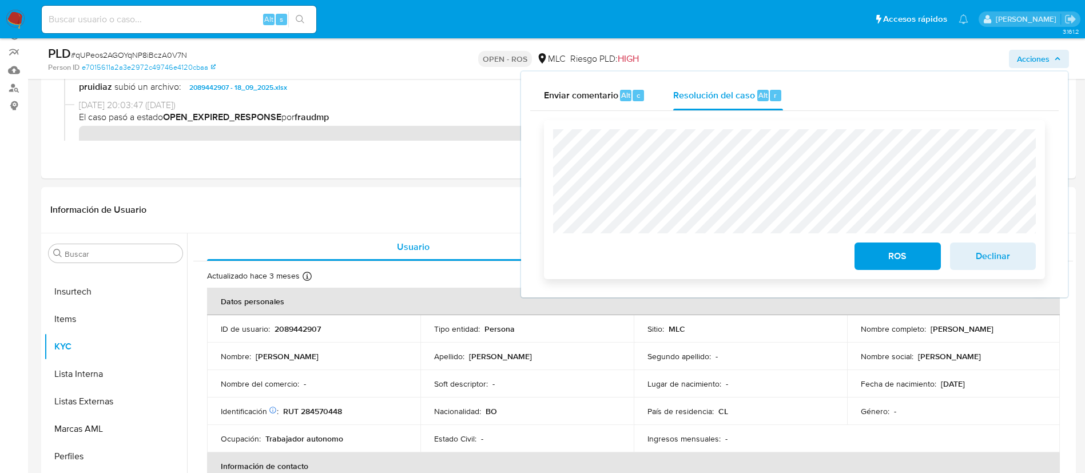
click at [897, 244] on div "ROS" at bounding box center [897, 254] width 95 height 32
click at [895, 248] on span "ROS" at bounding box center [897, 256] width 56 height 25
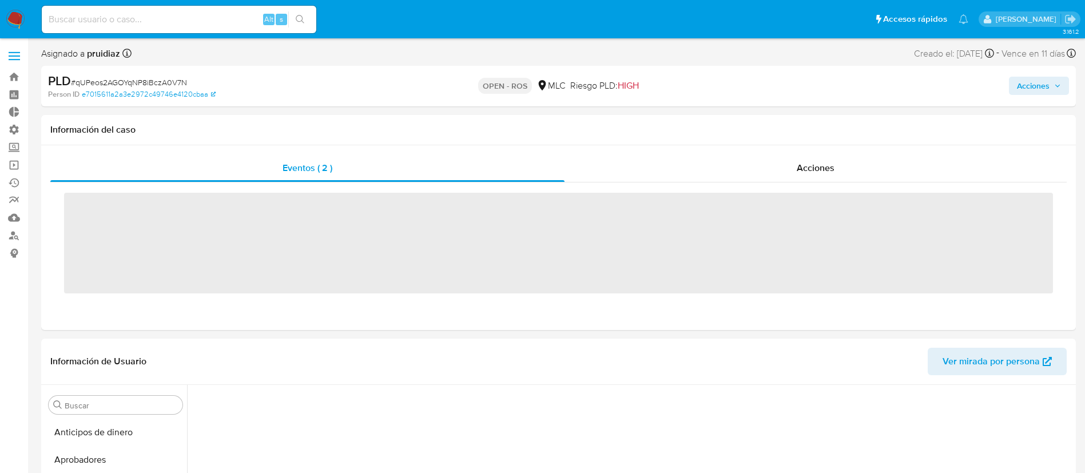
scroll to position [170, 0]
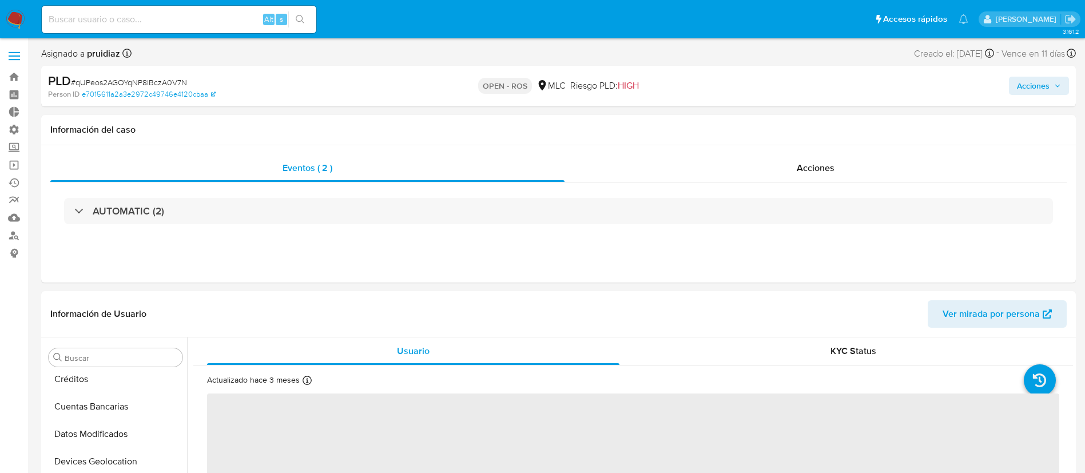
select select "10"
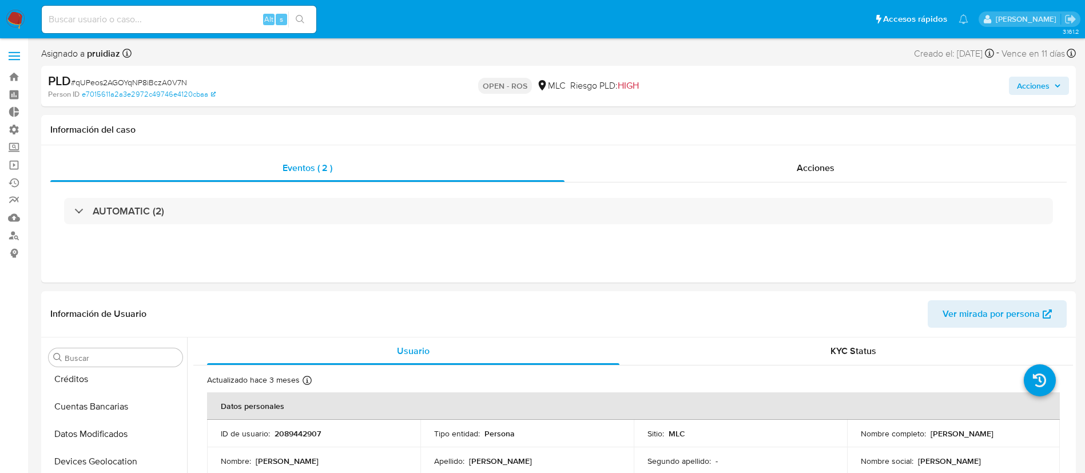
scroll to position [538, 0]
click at [739, 161] on div "Acciones" at bounding box center [815, 167] width 502 height 27
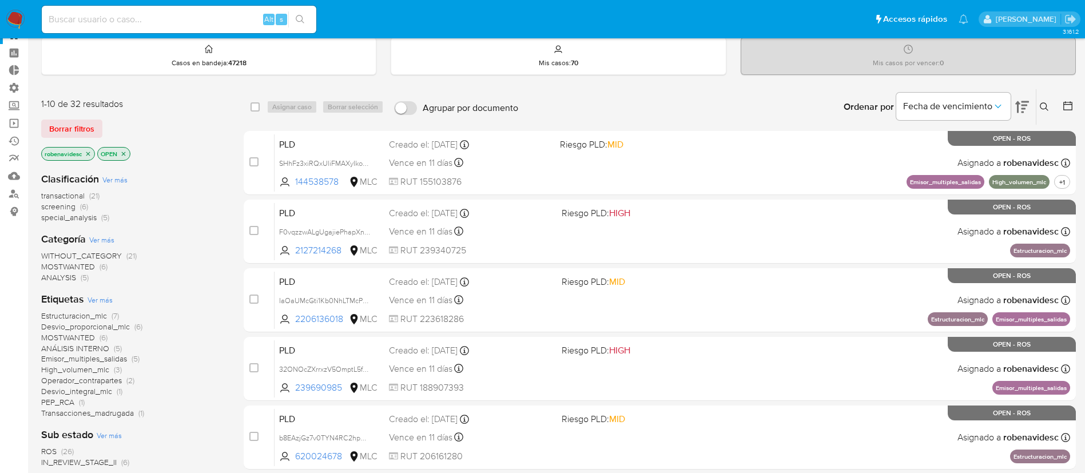
scroll to position [37, 0]
